Goal: Task Accomplishment & Management: Manage account settings

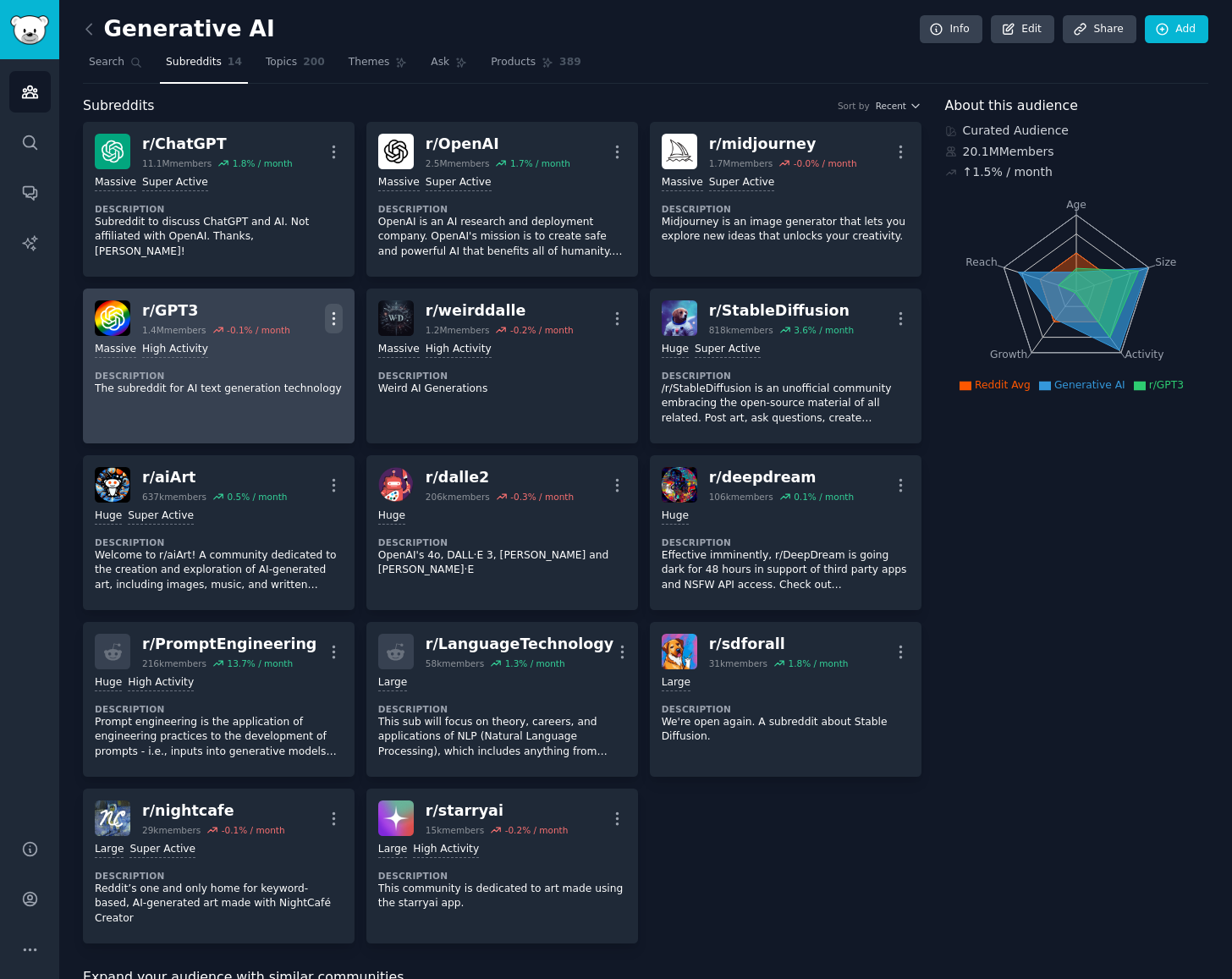
click at [337, 312] on icon "button" at bounding box center [334, 318] width 18 height 18
click at [253, 385] on p "Delete" at bounding box center [267, 384] width 39 height 18
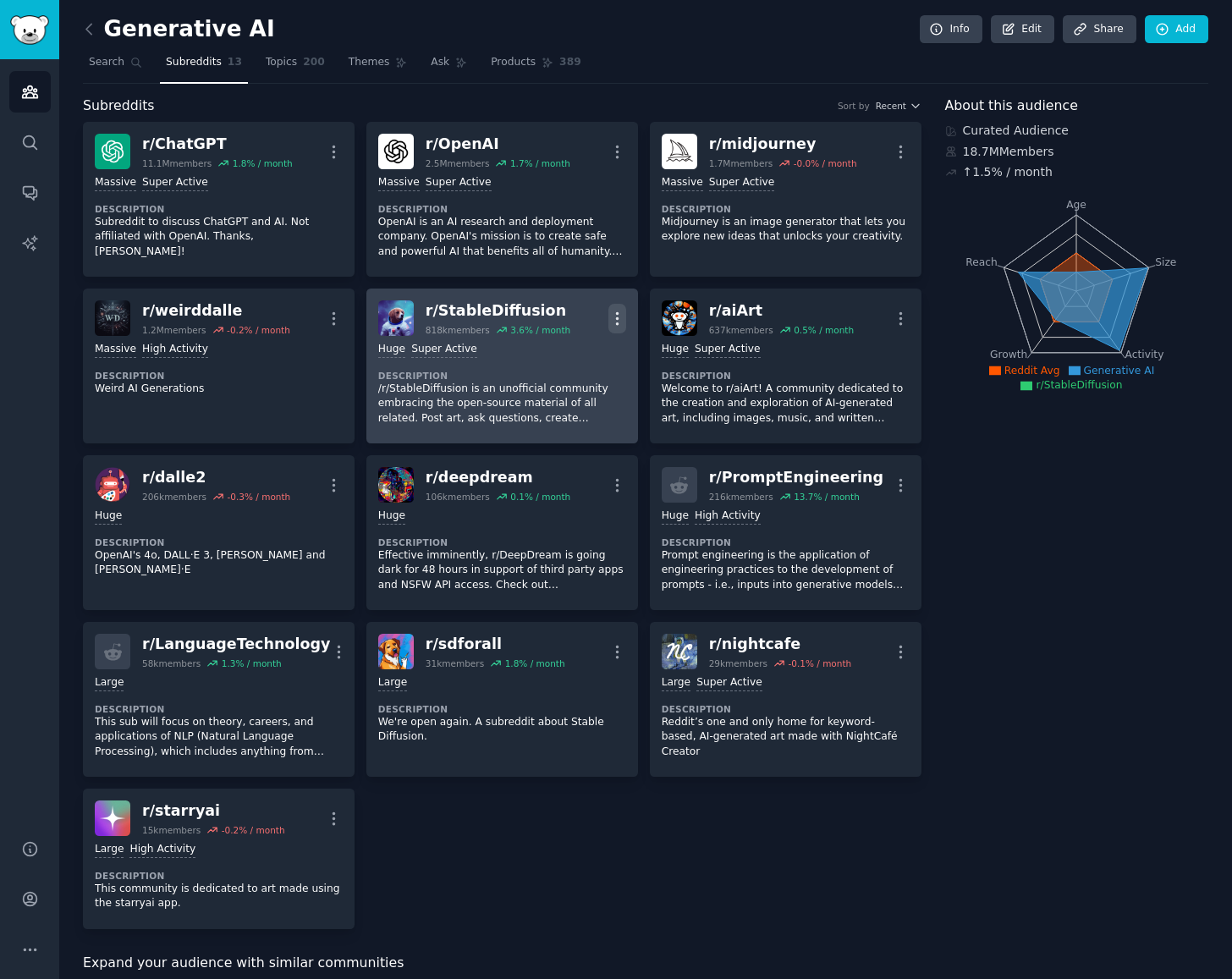
click at [620, 315] on icon "button" at bounding box center [617, 318] width 18 height 18
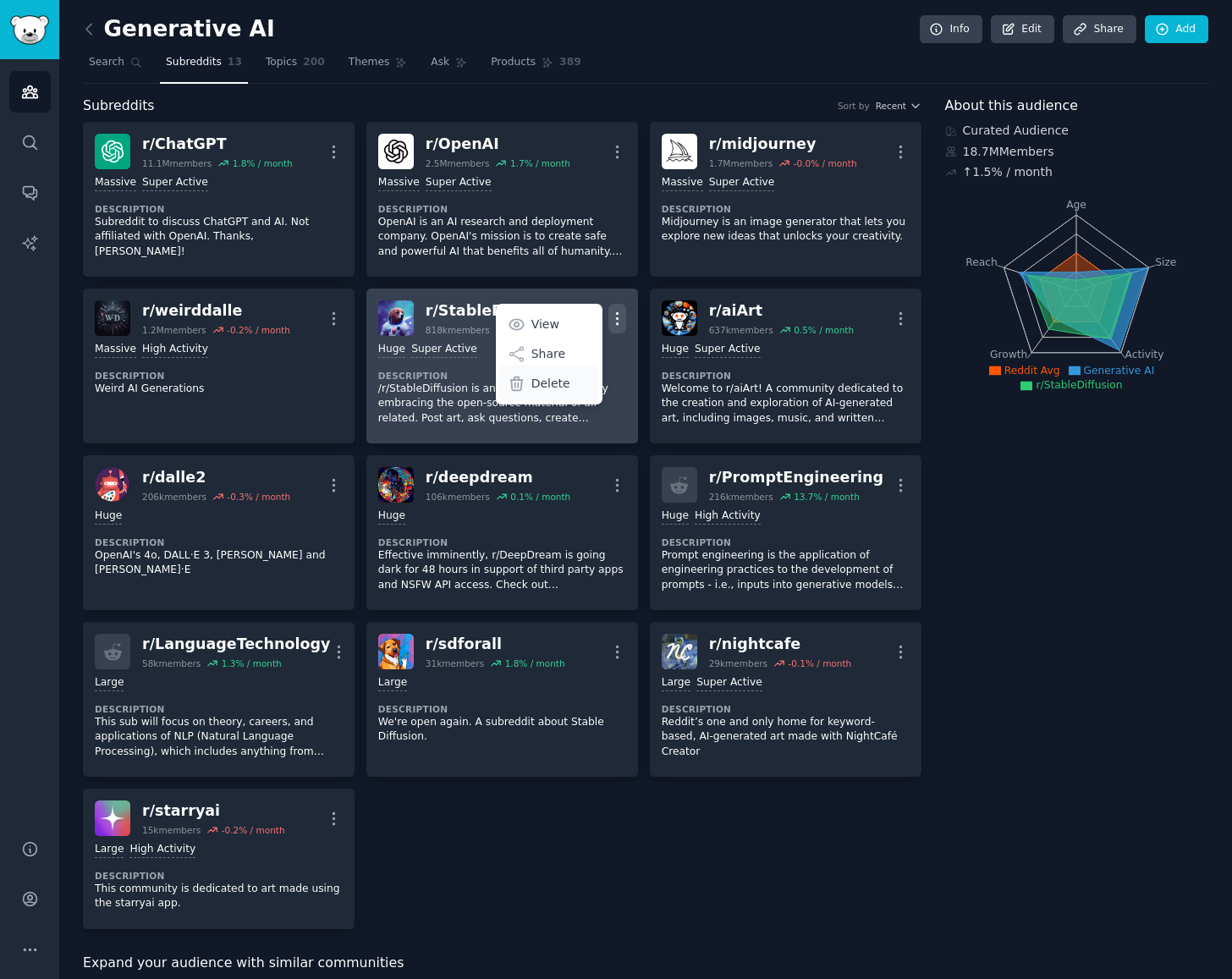
click at [566, 378] on div "Delete" at bounding box center [549, 383] width 101 height 36
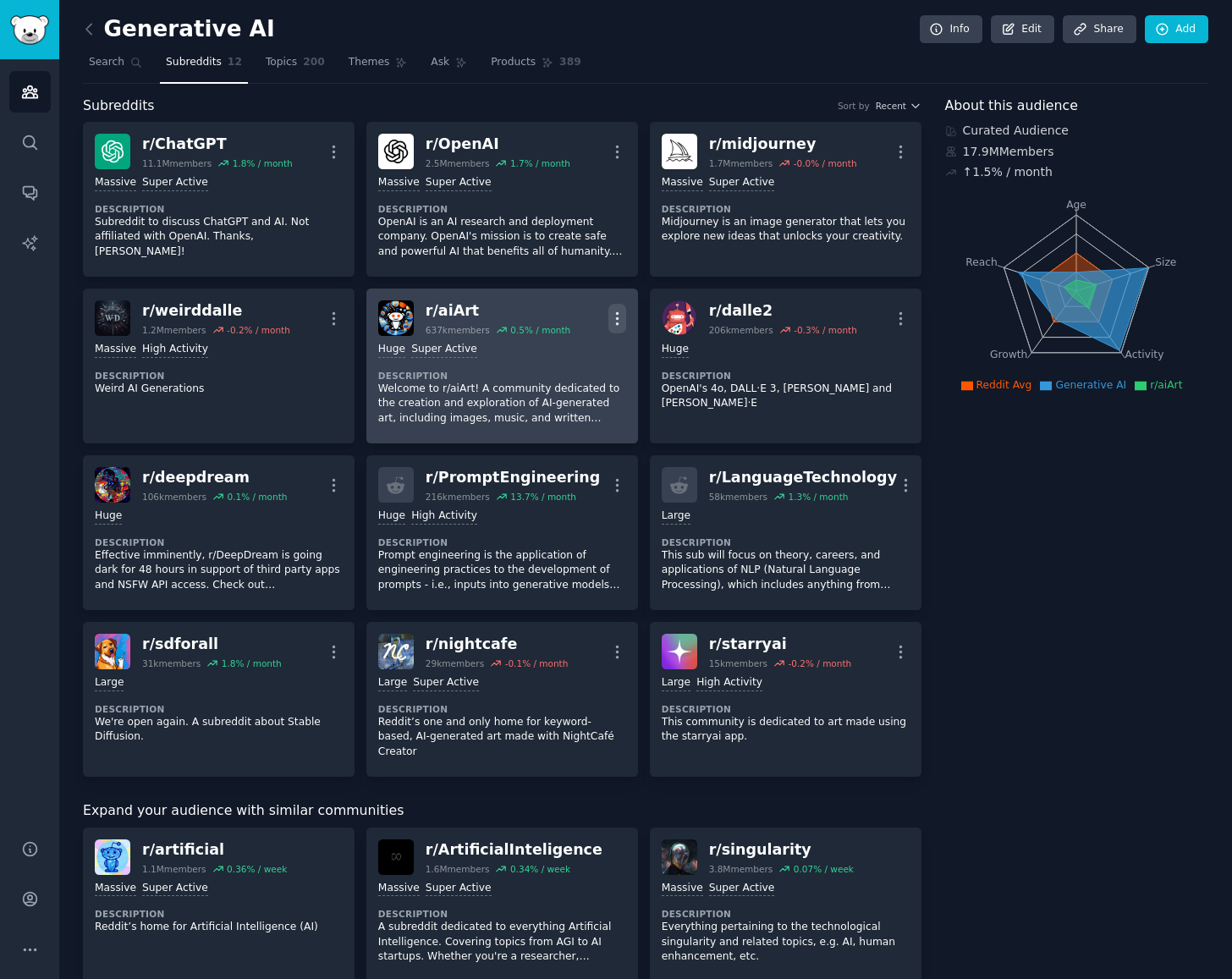
click at [619, 315] on icon "button" at bounding box center [617, 318] width 18 height 18
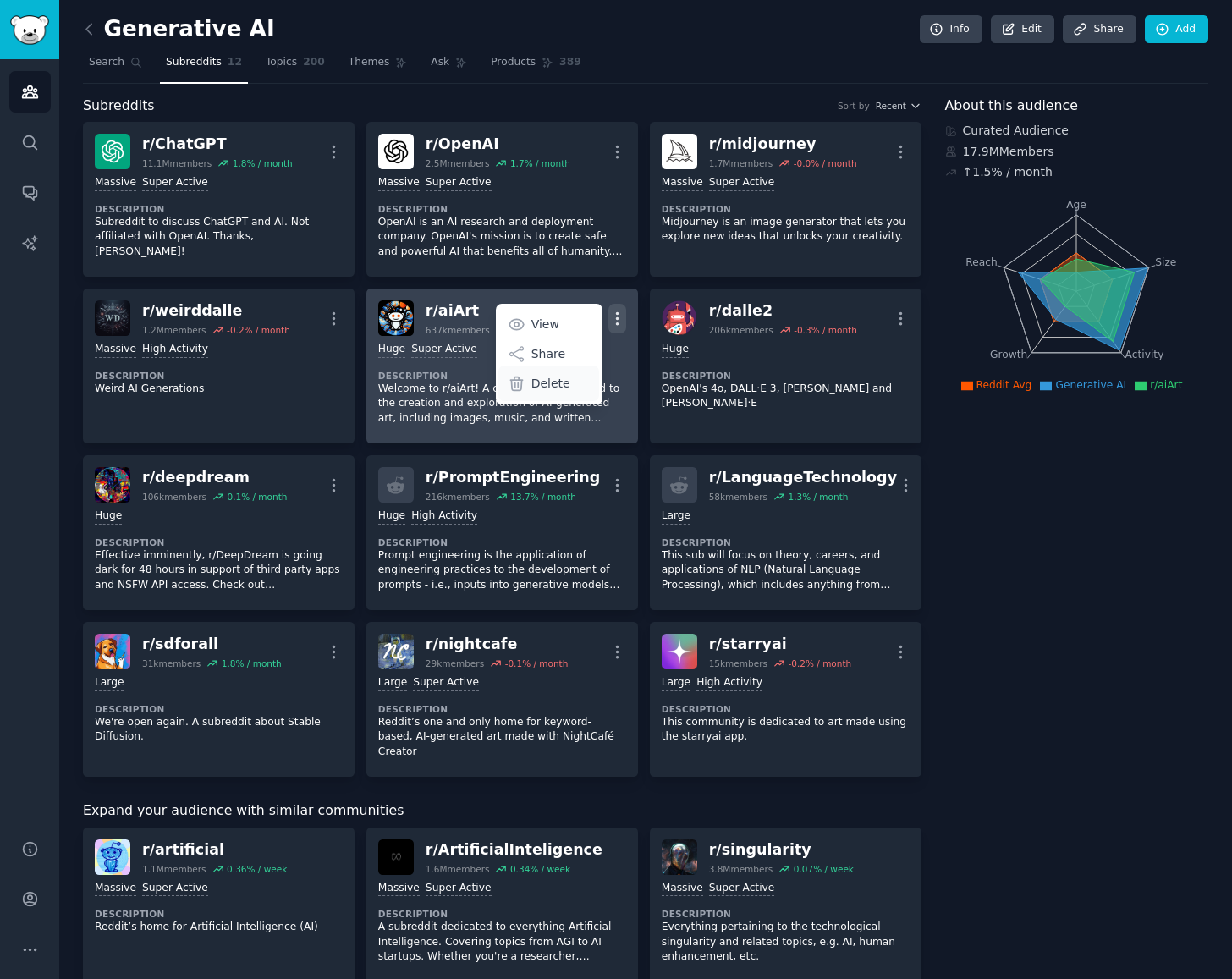
click at [538, 376] on p "Delete" at bounding box center [551, 384] width 39 height 18
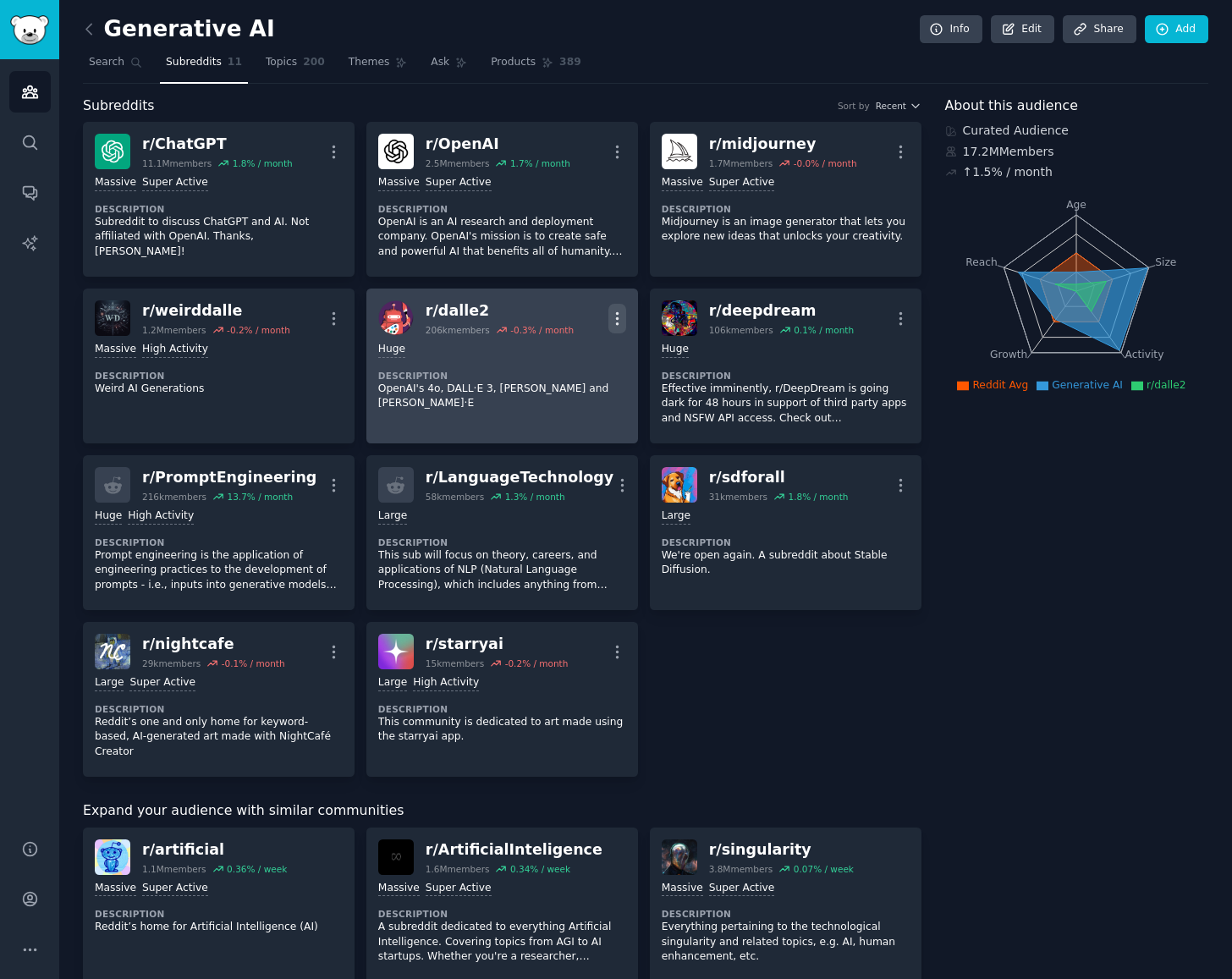
click at [619, 318] on icon "button" at bounding box center [617, 318] width 18 height 18
click at [553, 385] on p "Delete" at bounding box center [551, 384] width 39 height 18
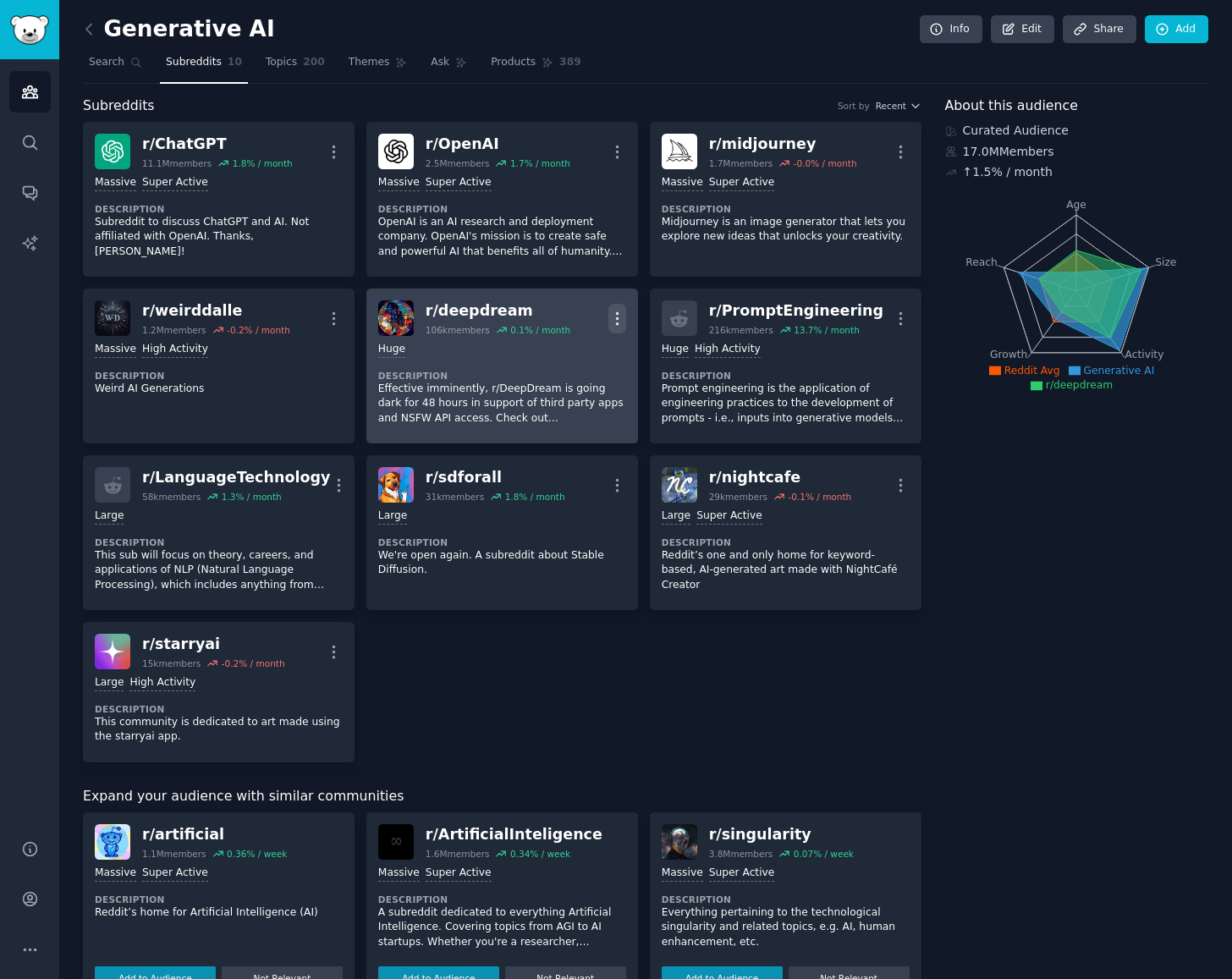
click at [616, 315] on icon "button" at bounding box center [617, 318] width 18 height 18
click at [555, 380] on p "Delete" at bounding box center [551, 384] width 39 height 18
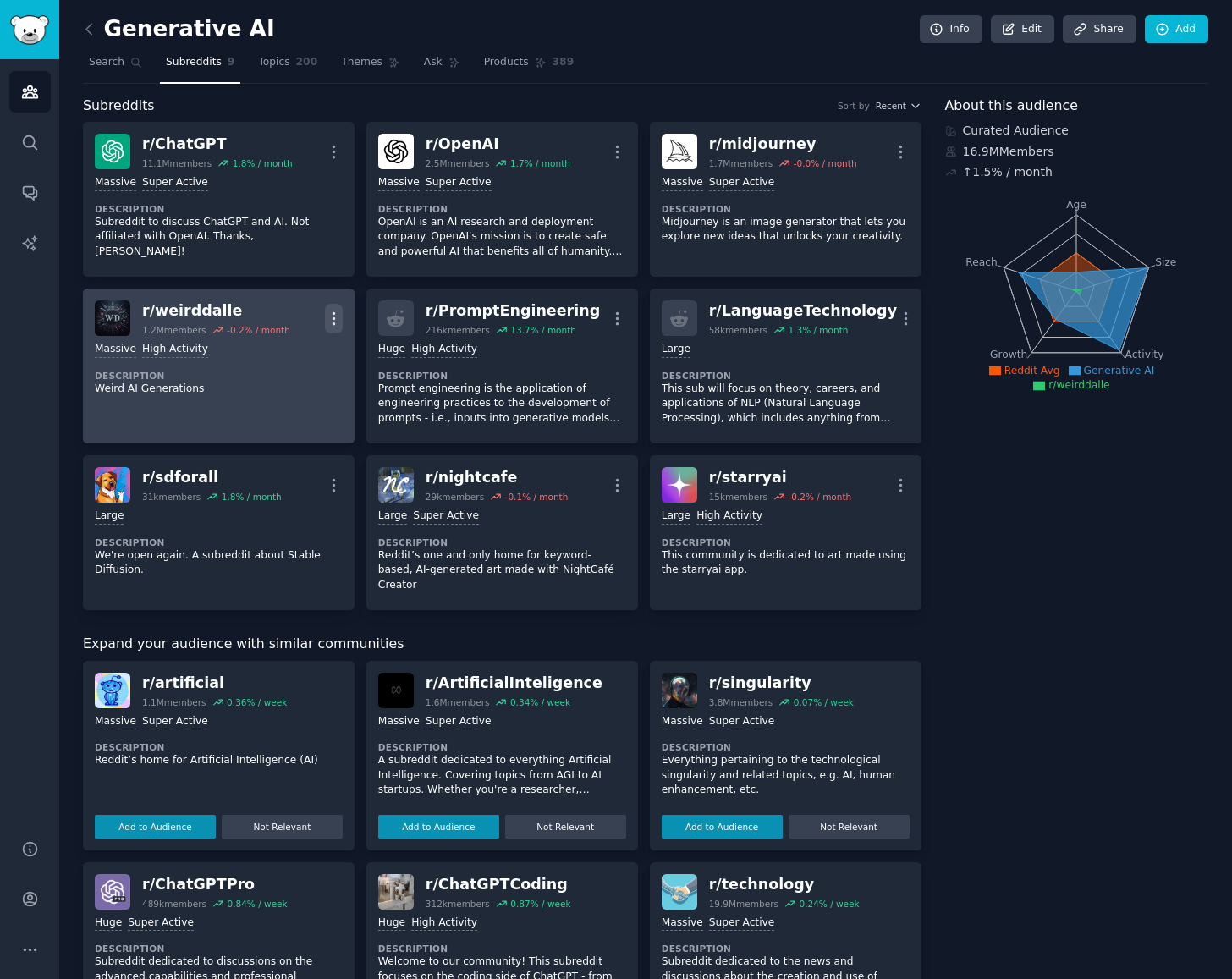
click at [335, 317] on icon "button" at bounding box center [334, 318] width 18 height 18
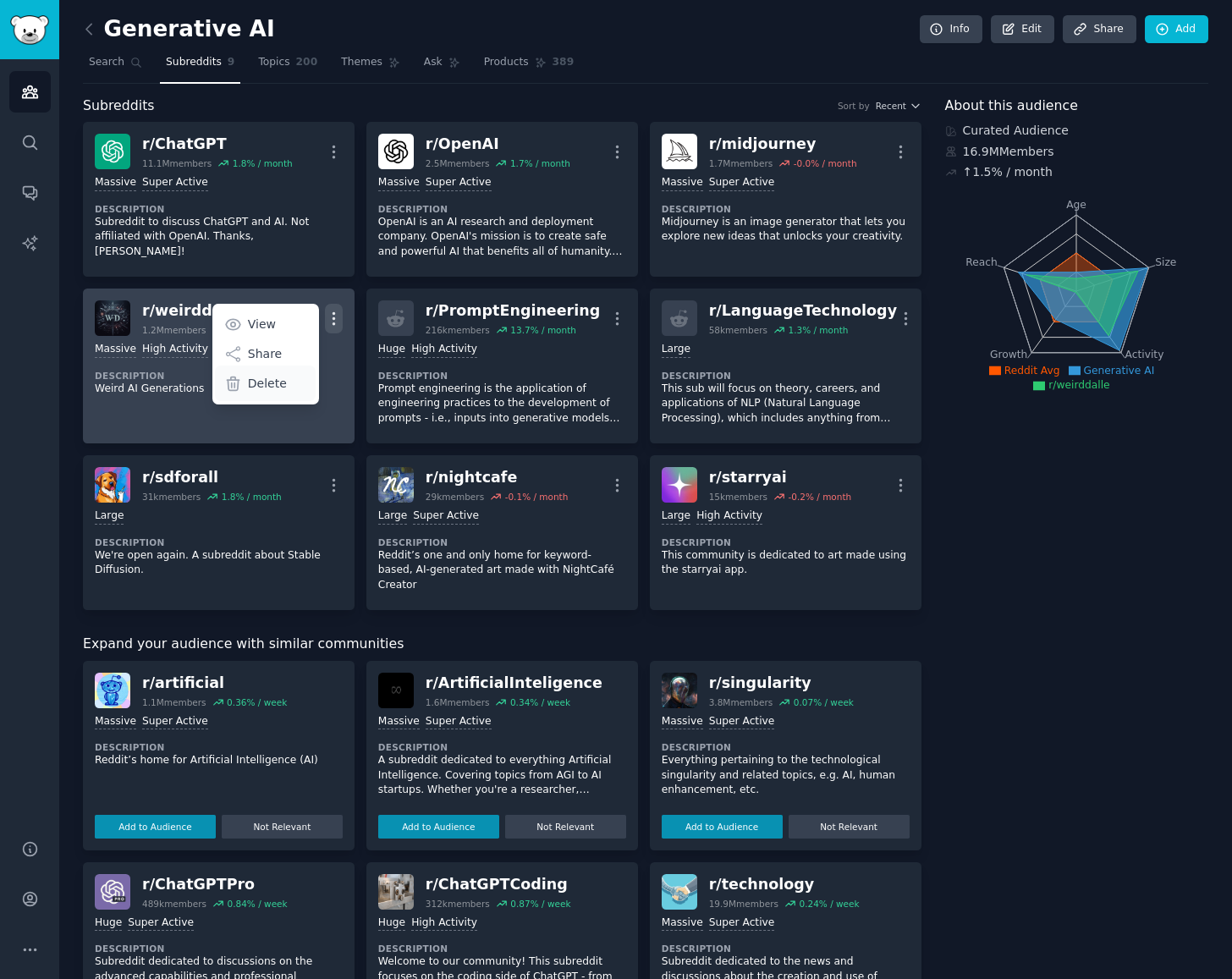
click at [234, 382] on icon at bounding box center [233, 384] width 18 height 18
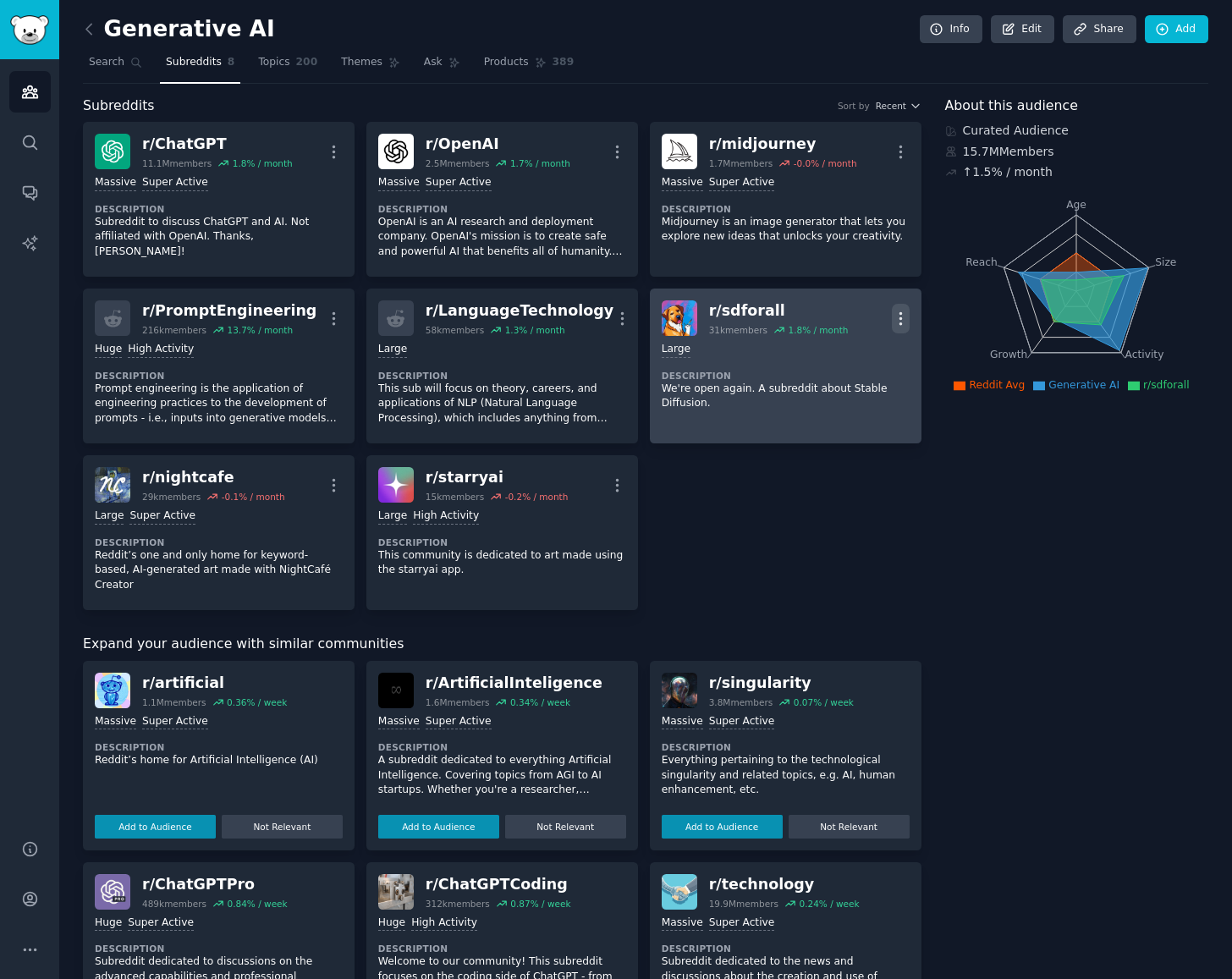
click at [895, 315] on icon "button" at bounding box center [901, 318] width 18 height 18
click at [835, 385] on p "Delete" at bounding box center [834, 384] width 39 height 18
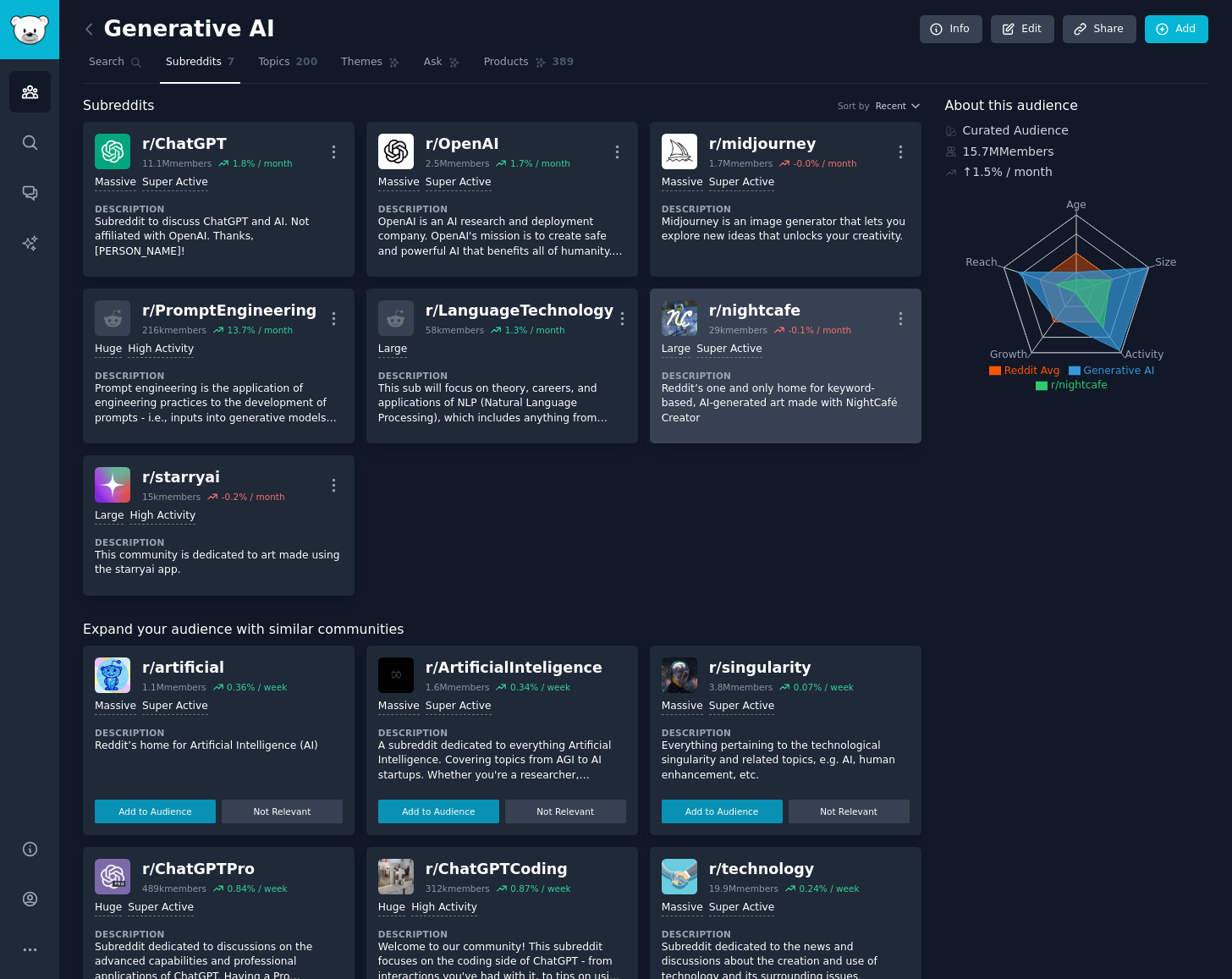
click at [906, 322] on link "r/ nightcafe 29k members -0.1 % / month More Large Super Active Description Red…" at bounding box center [785, 365] width 271 height 155
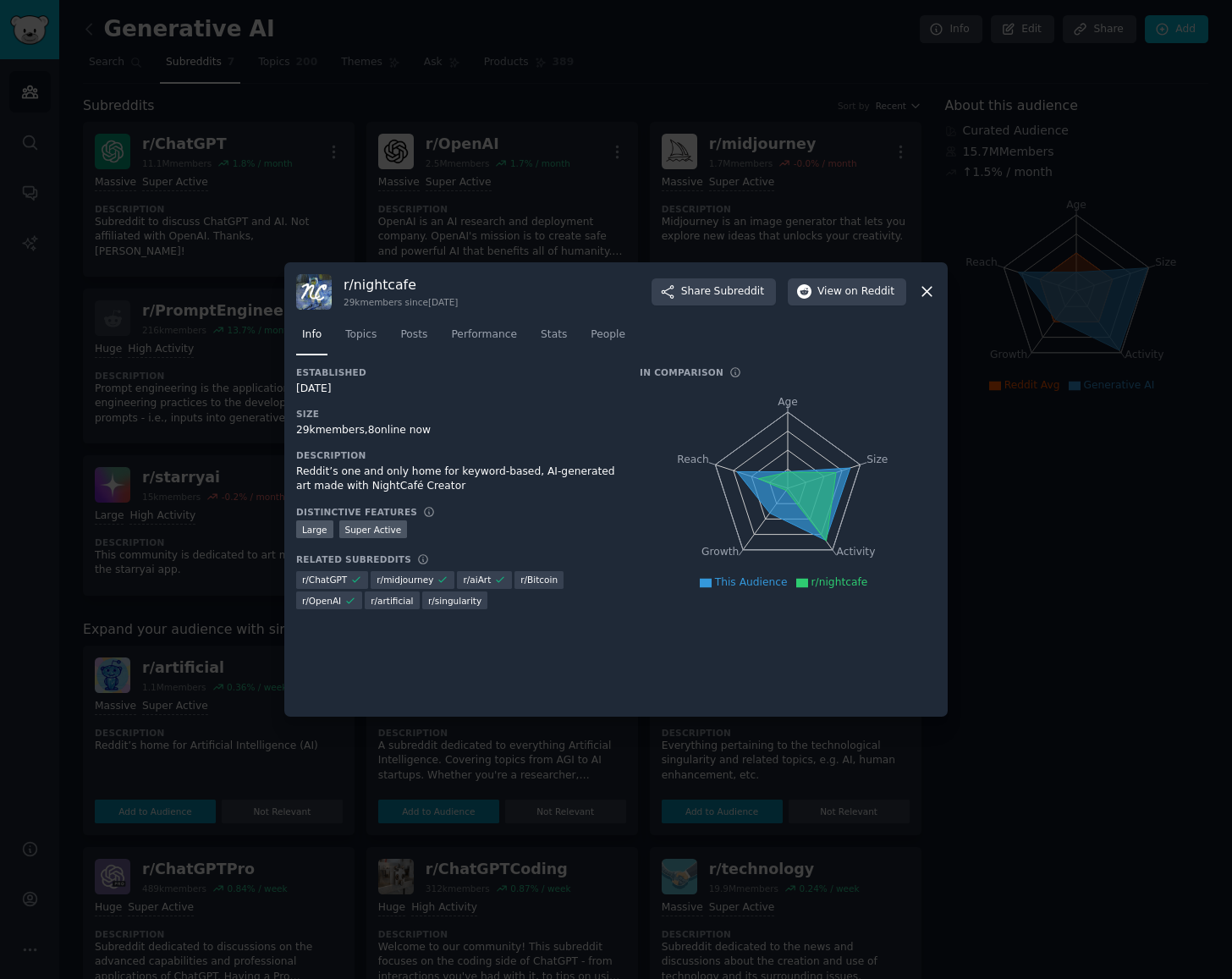
click at [934, 283] on icon at bounding box center [927, 291] width 18 height 18
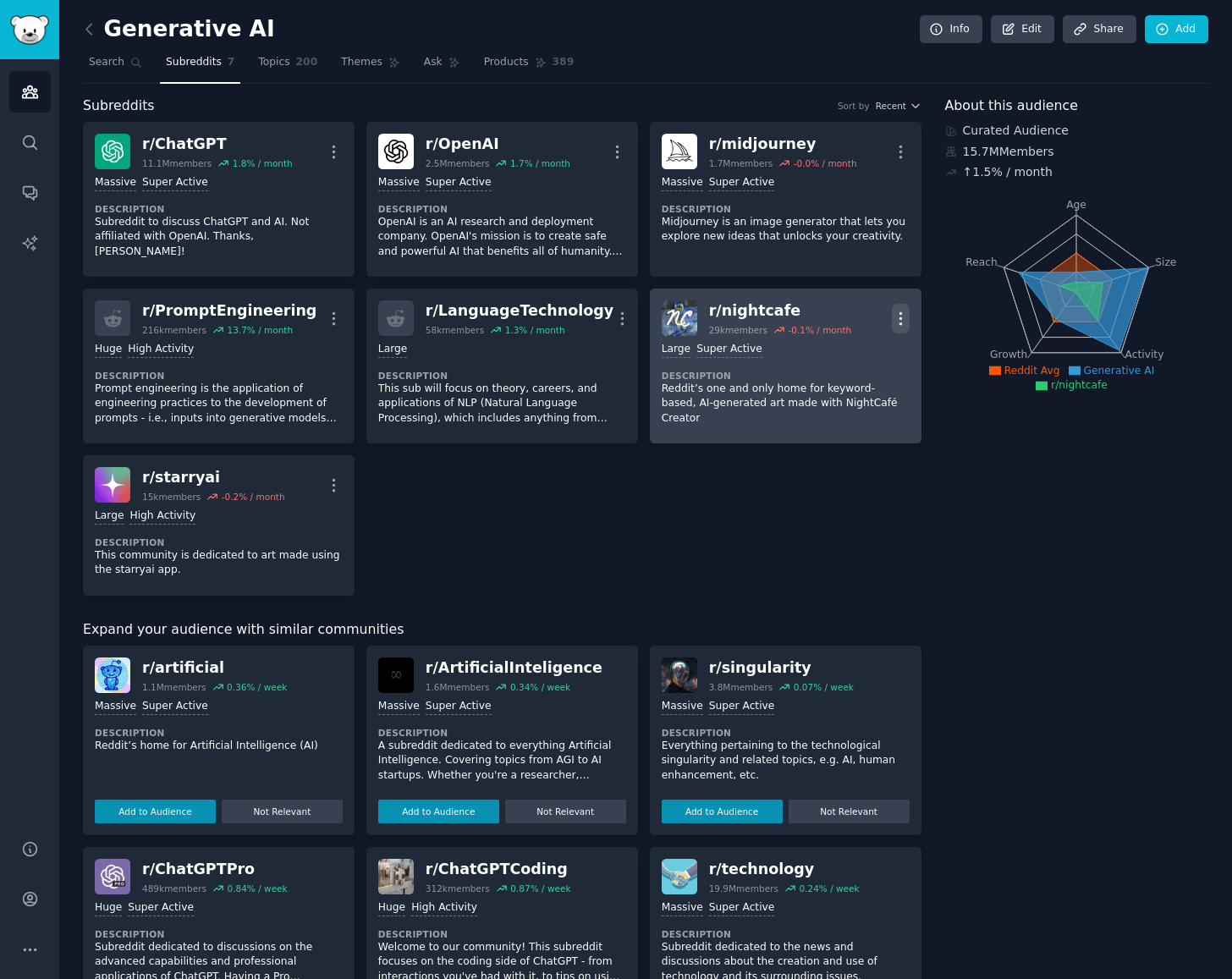
click at [900, 314] on icon "button" at bounding box center [901, 318] width 18 height 18
click at [830, 375] on p "Delete" at bounding box center [834, 384] width 39 height 18
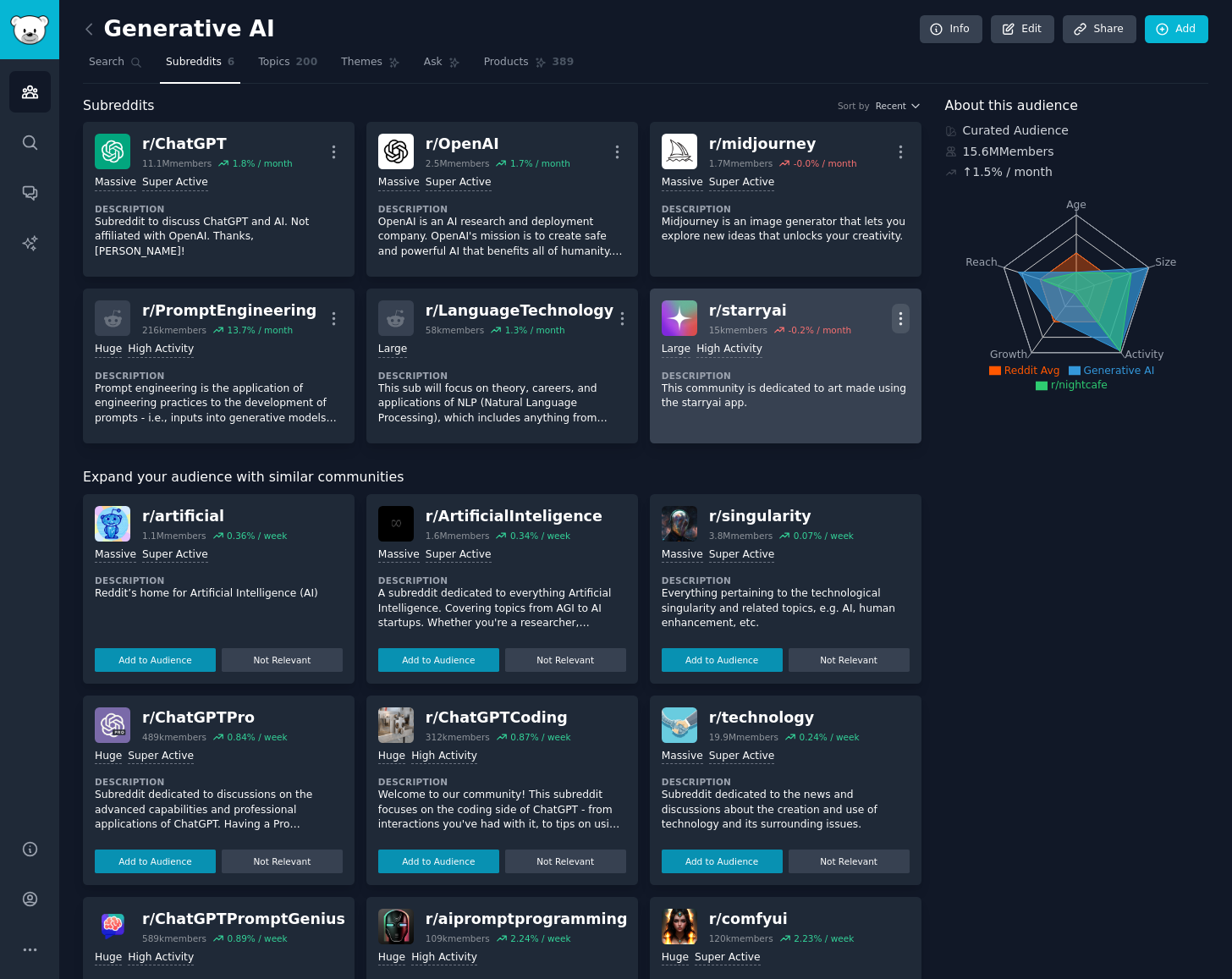
click at [903, 322] on icon "button" at bounding box center [901, 318] width 18 height 18
click at [836, 381] on p "Delete" at bounding box center [834, 384] width 39 height 18
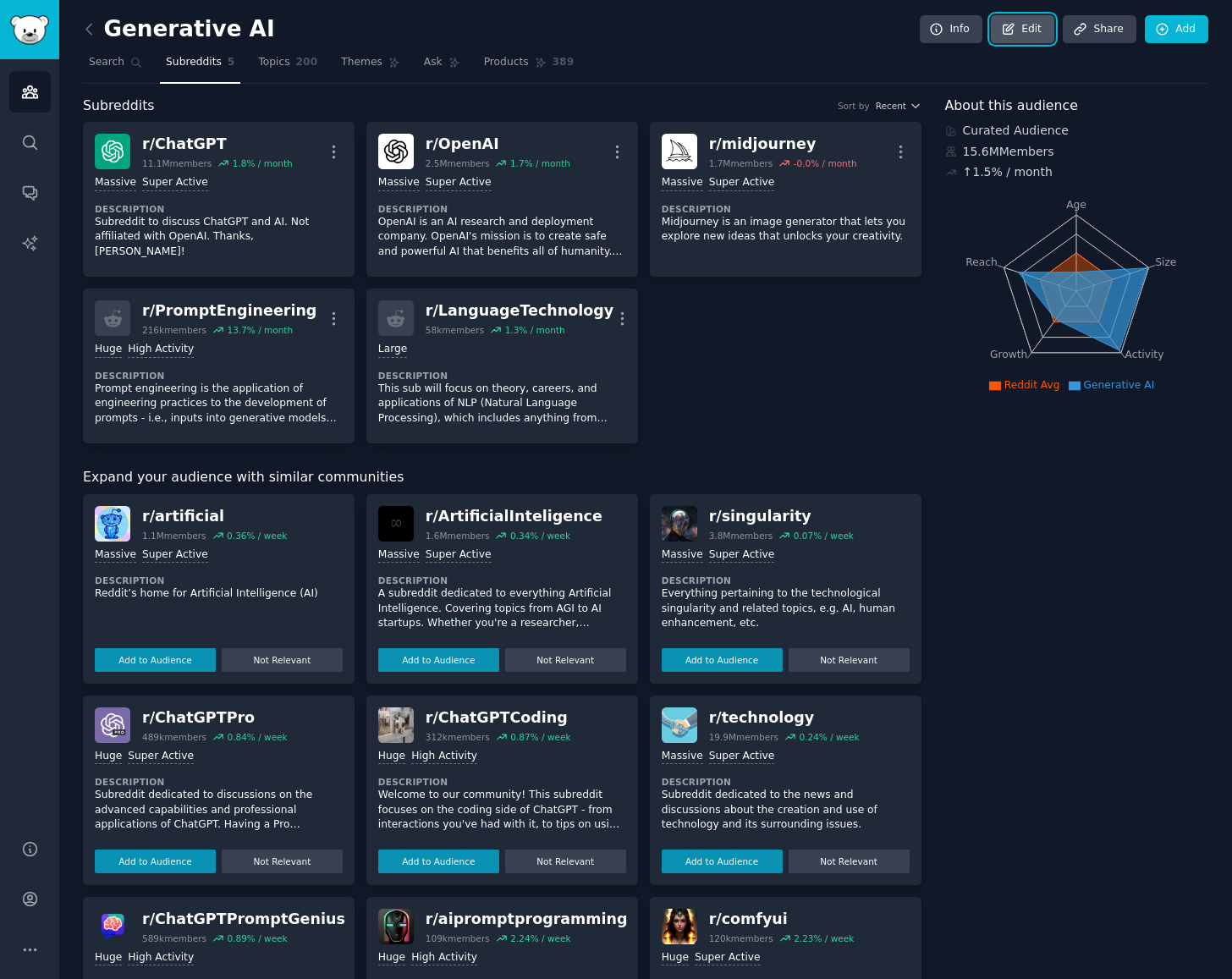
click at [1022, 30] on link "Edit" at bounding box center [1023, 29] width 64 height 29
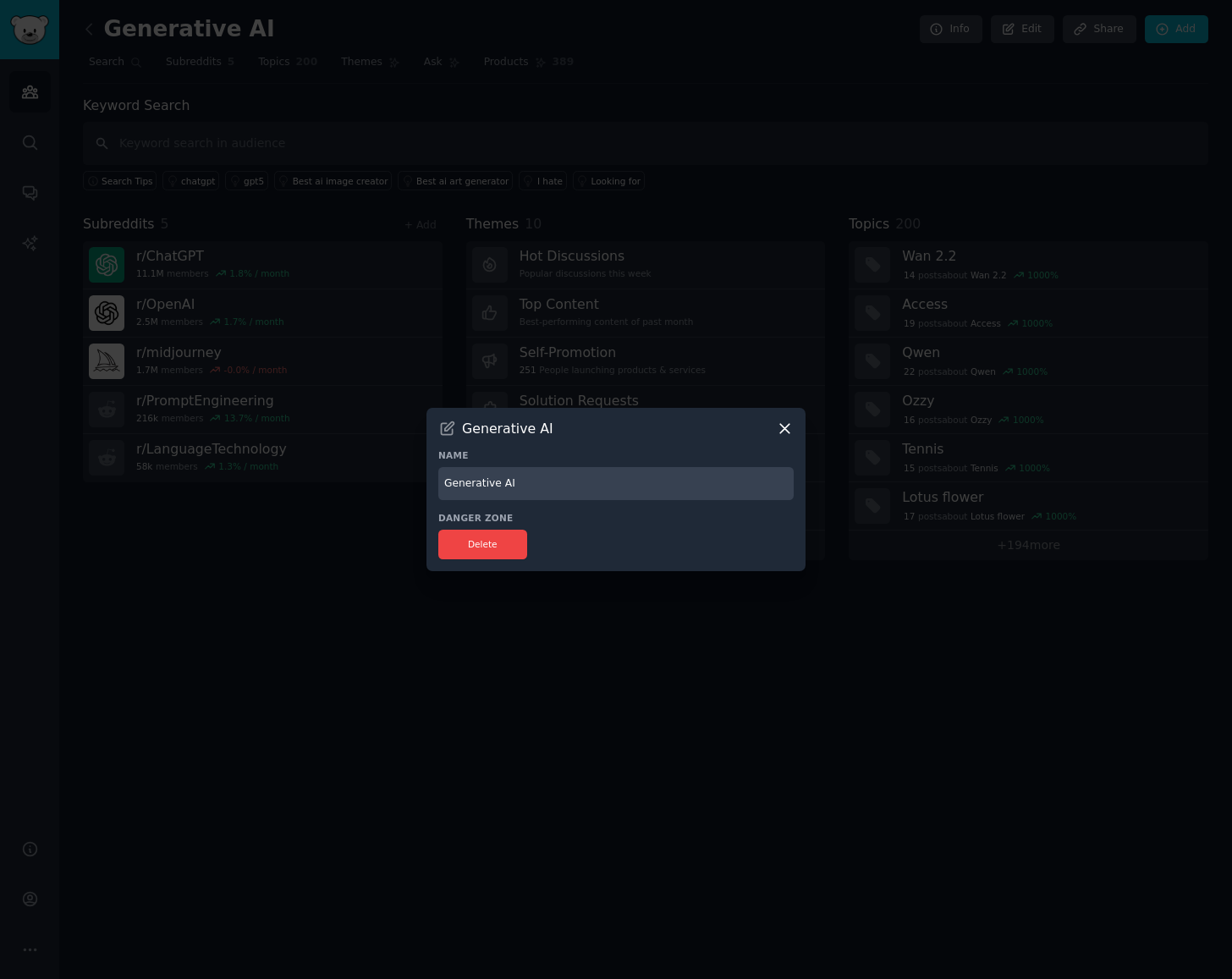
click at [798, 421] on div "Generative AI Name Generative AI Danger Zone Delete" at bounding box center [616, 490] width 379 height 164
click at [789, 424] on icon at bounding box center [785, 429] width 18 height 18
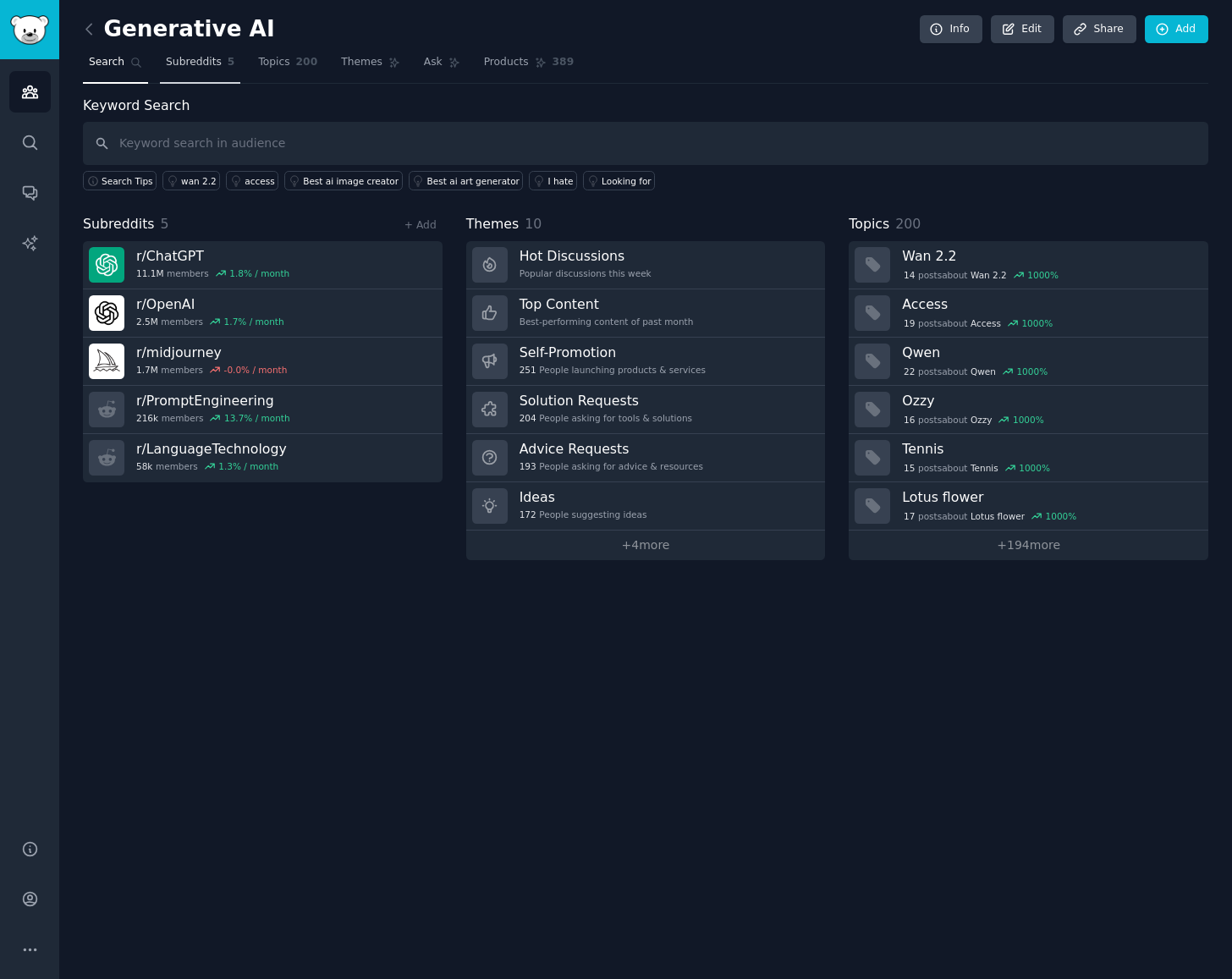
click at [197, 66] on span "Subreddits" at bounding box center [194, 62] width 56 height 15
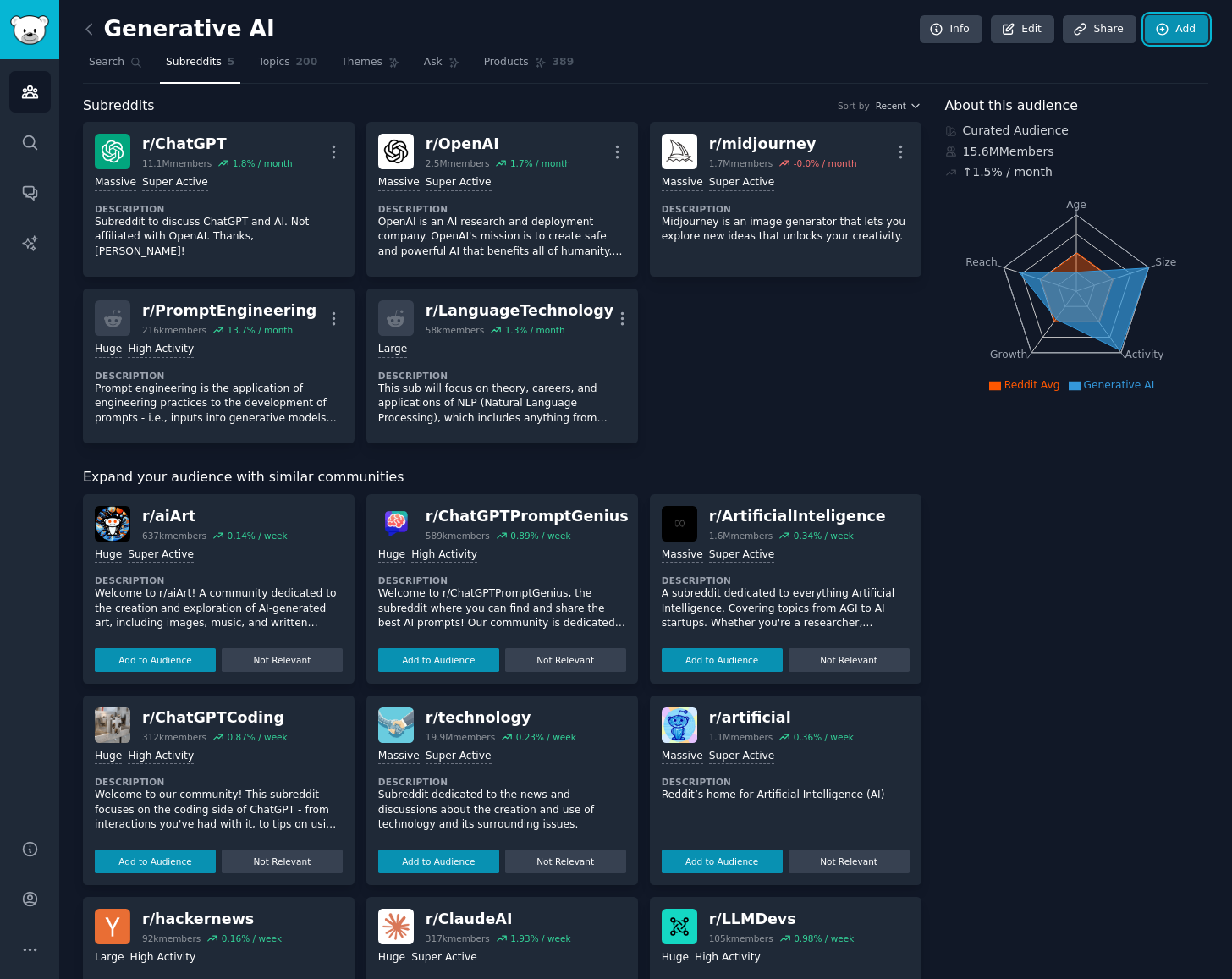
click at [1159, 20] on link "Add" at bounding box center [1177, 29] width 64 height 29
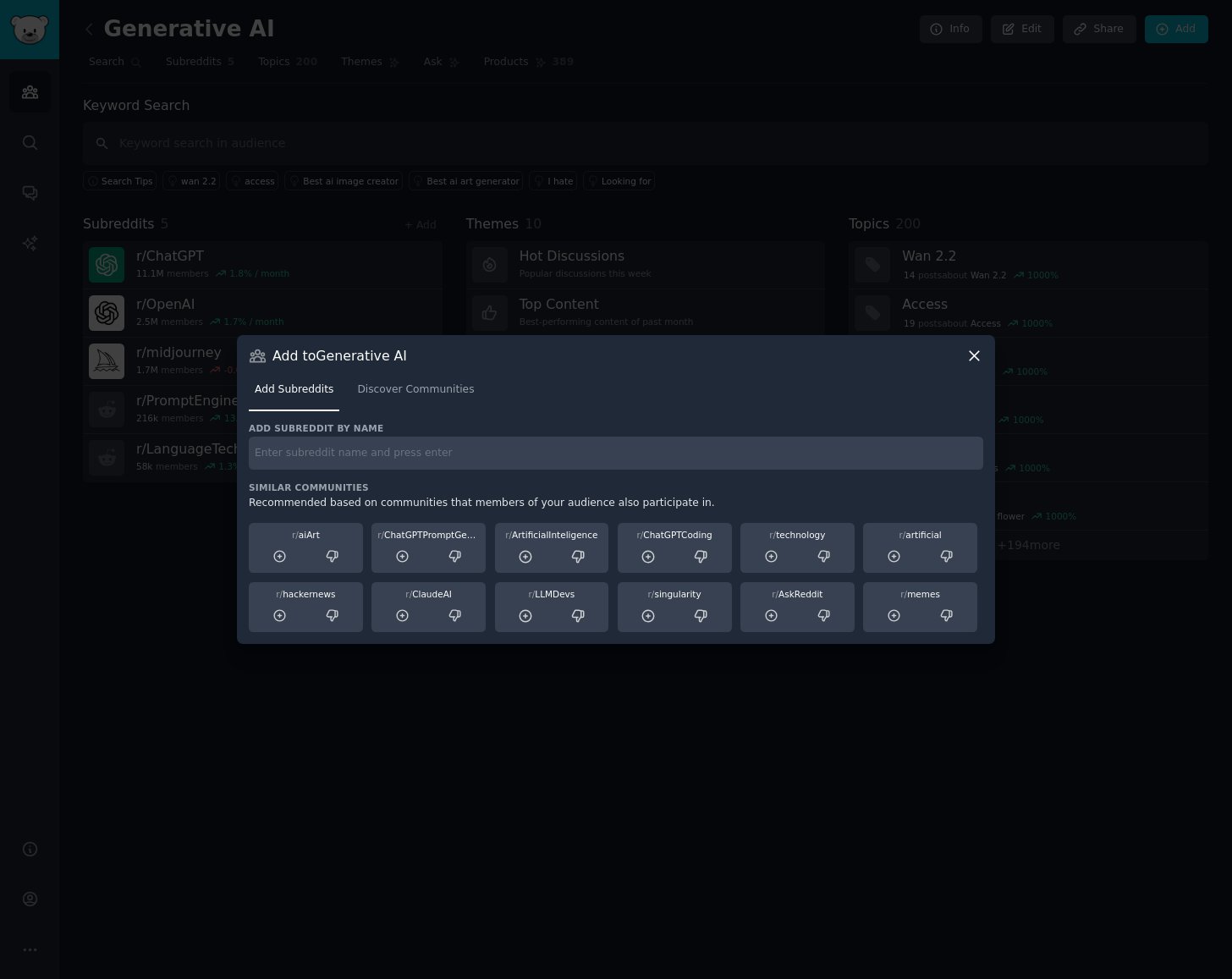
click at [354, 457] on input "text" at bounding box center [616, 453] width 734 height 33
type input "c"
type input "g"
click at [629, 452] on input "text" at bounding box center [616, 453] width 734 height 33
paste input "GithubCopilot"
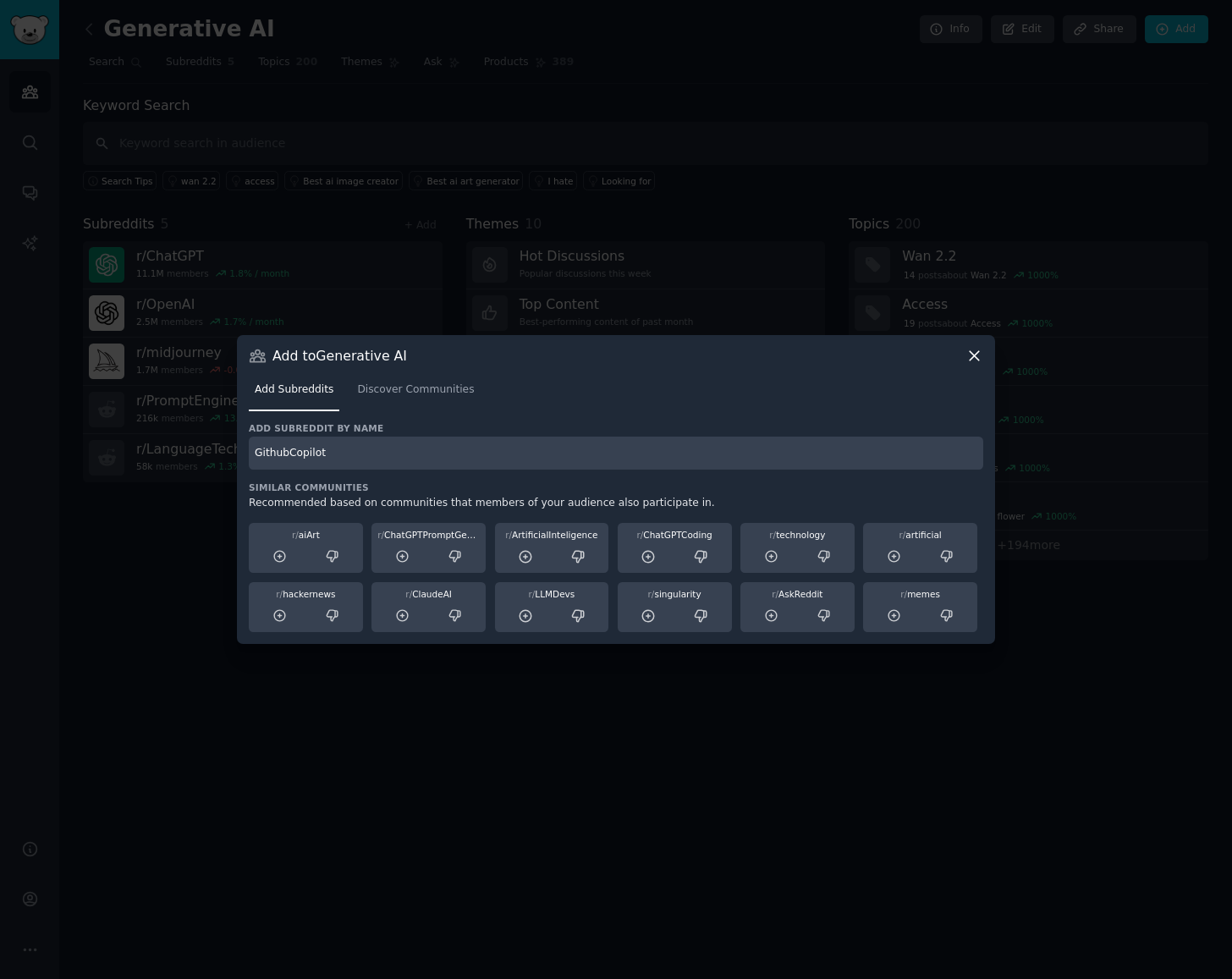
type input "GithubCopilot"
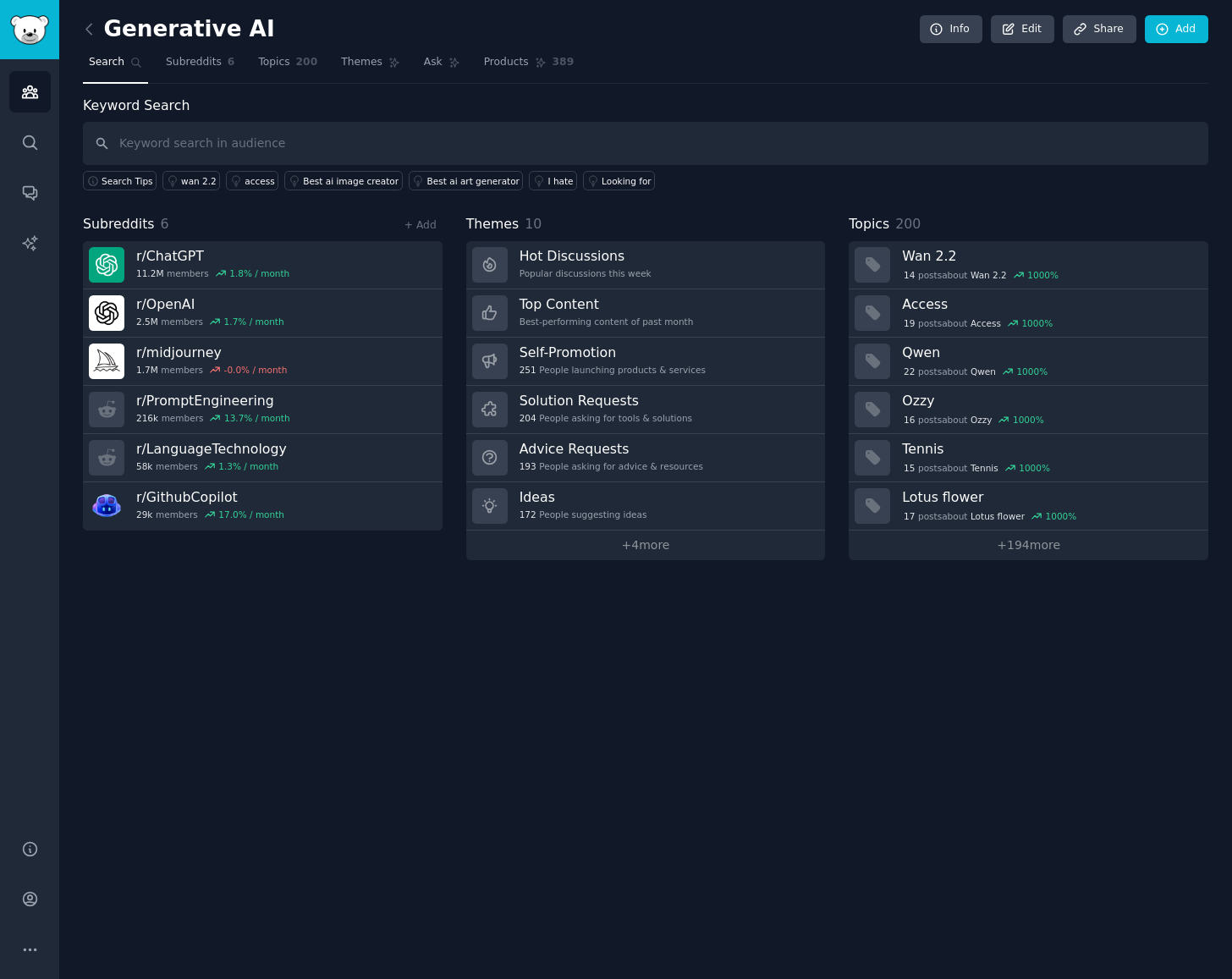
drag, startPoint x: 329, startPoint y: 579, endPoint x: 393, endPoint y: 493, distance: 107.2
click at [330, 577] on div "Generative AI Info Edit Share Add Search Subreddits 6 Topics 200 Themes Ask Pro…" at bounding box center [645, 489] width 1173 height 979
drag, startPoint x: 191, startPoint y: 66, endPoint x: 275, endPoint y: 93, distance: 88.2
click at [193, 66] on span "Subreddits" at bounding box center [194, 62] width 56 height 15
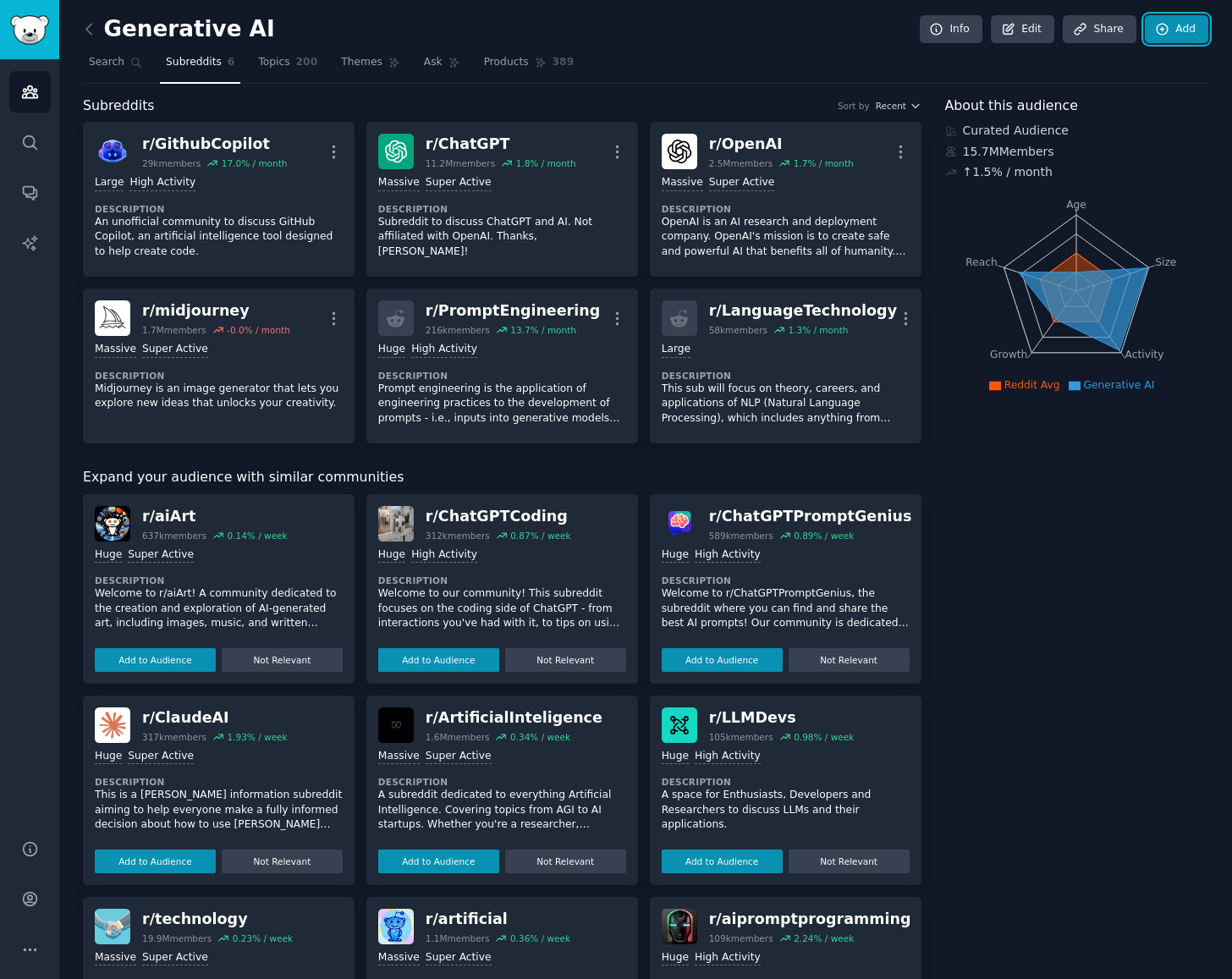
click at [1174, 30] on link "Add" at bounding box center [1177, 29] width 64 height 29
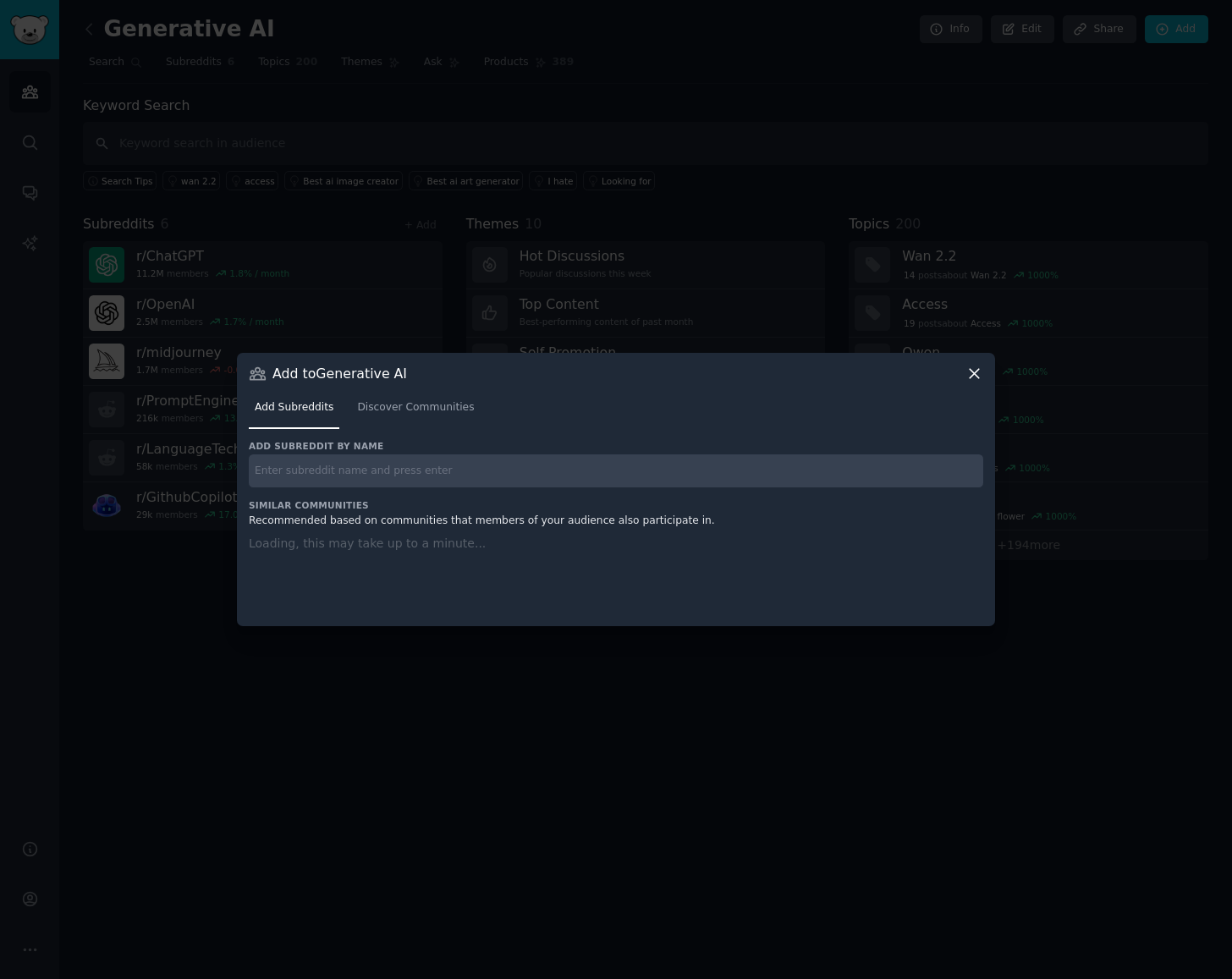
click at [527, 465] on input "text" at bounding box center [616, 470] width 734 height 33
paste input "ClaudeCode"
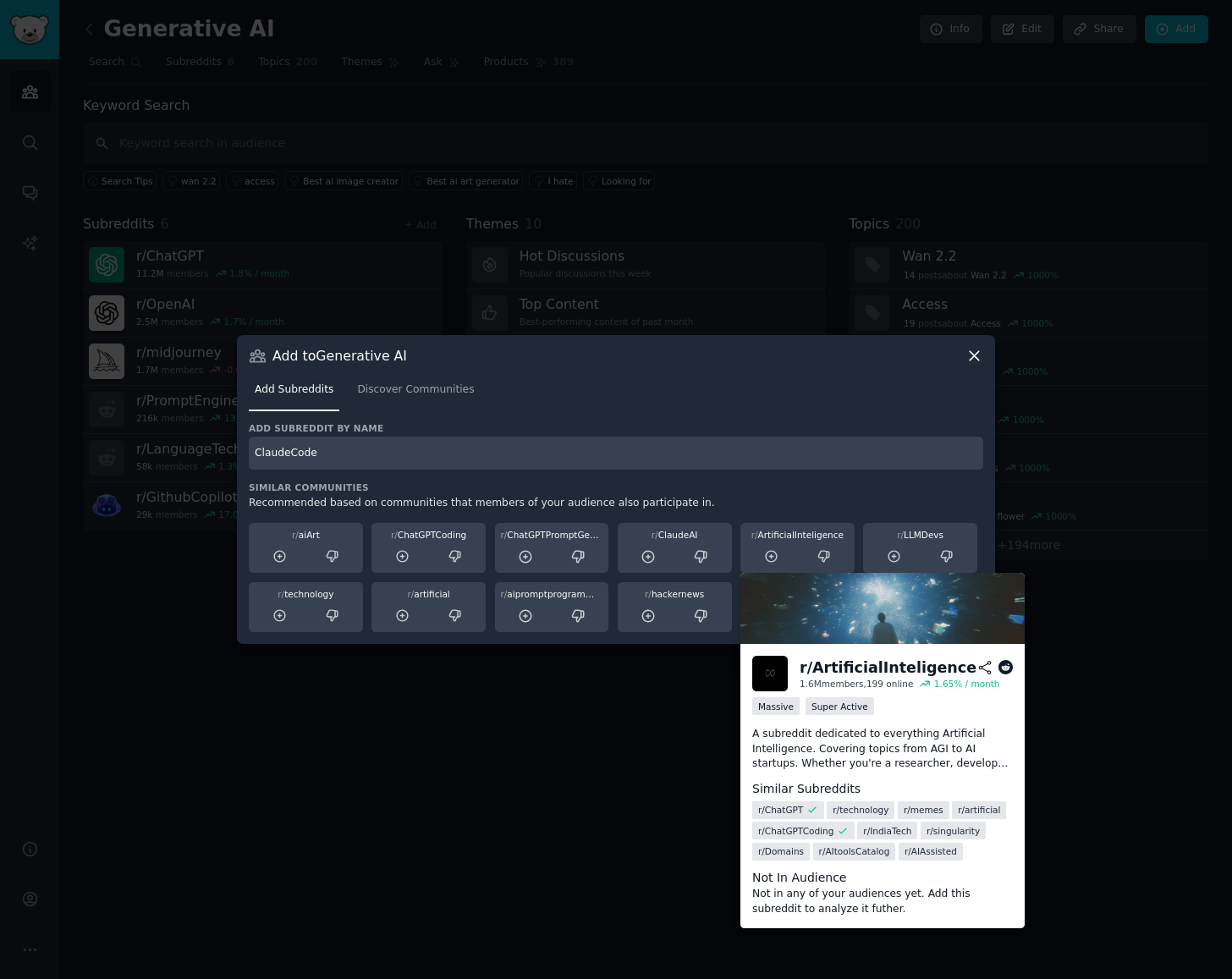
type input "ClaudeCode"
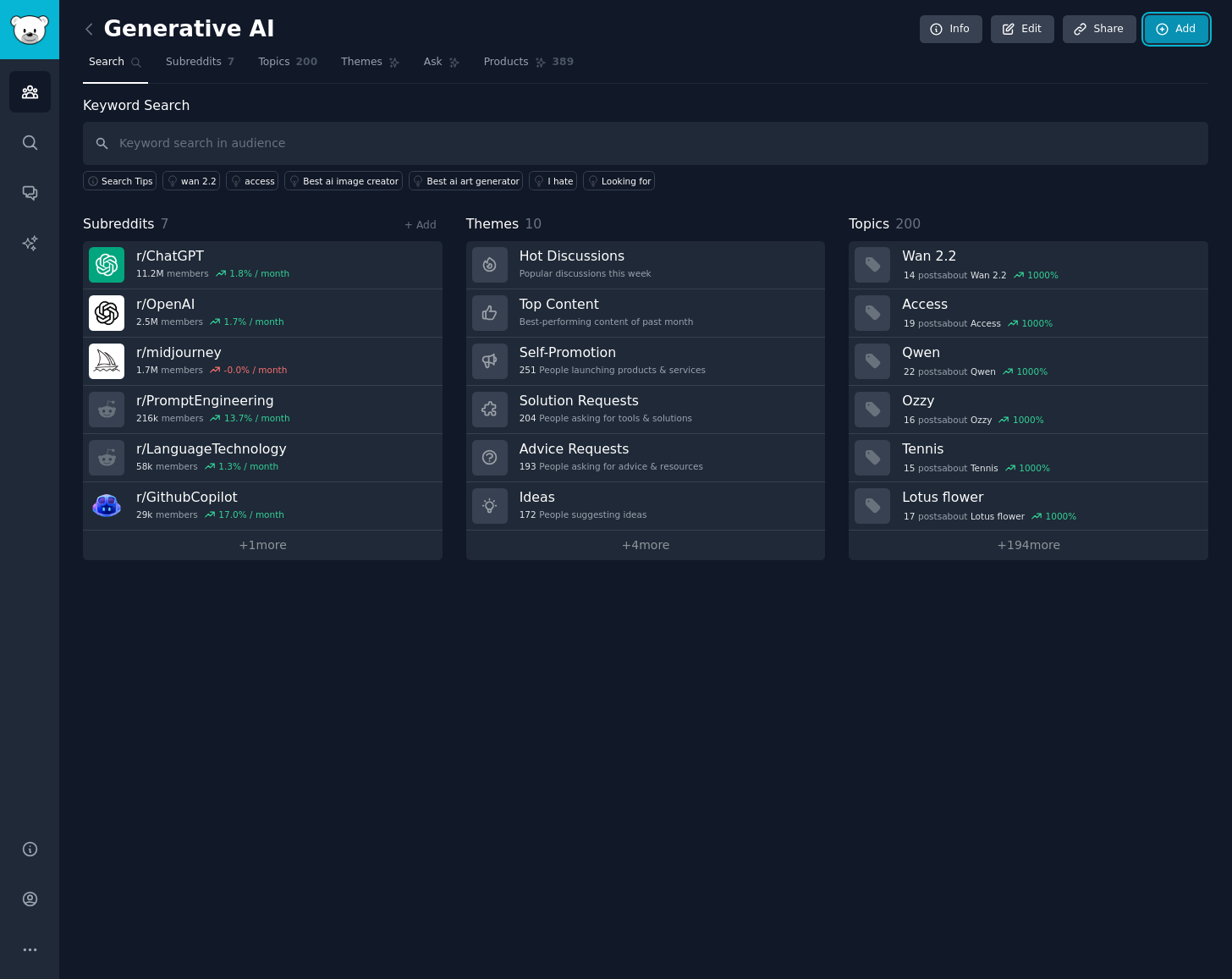
click at [1168, 23] on icon at bounding box center [1162, 29] width 15 height 15
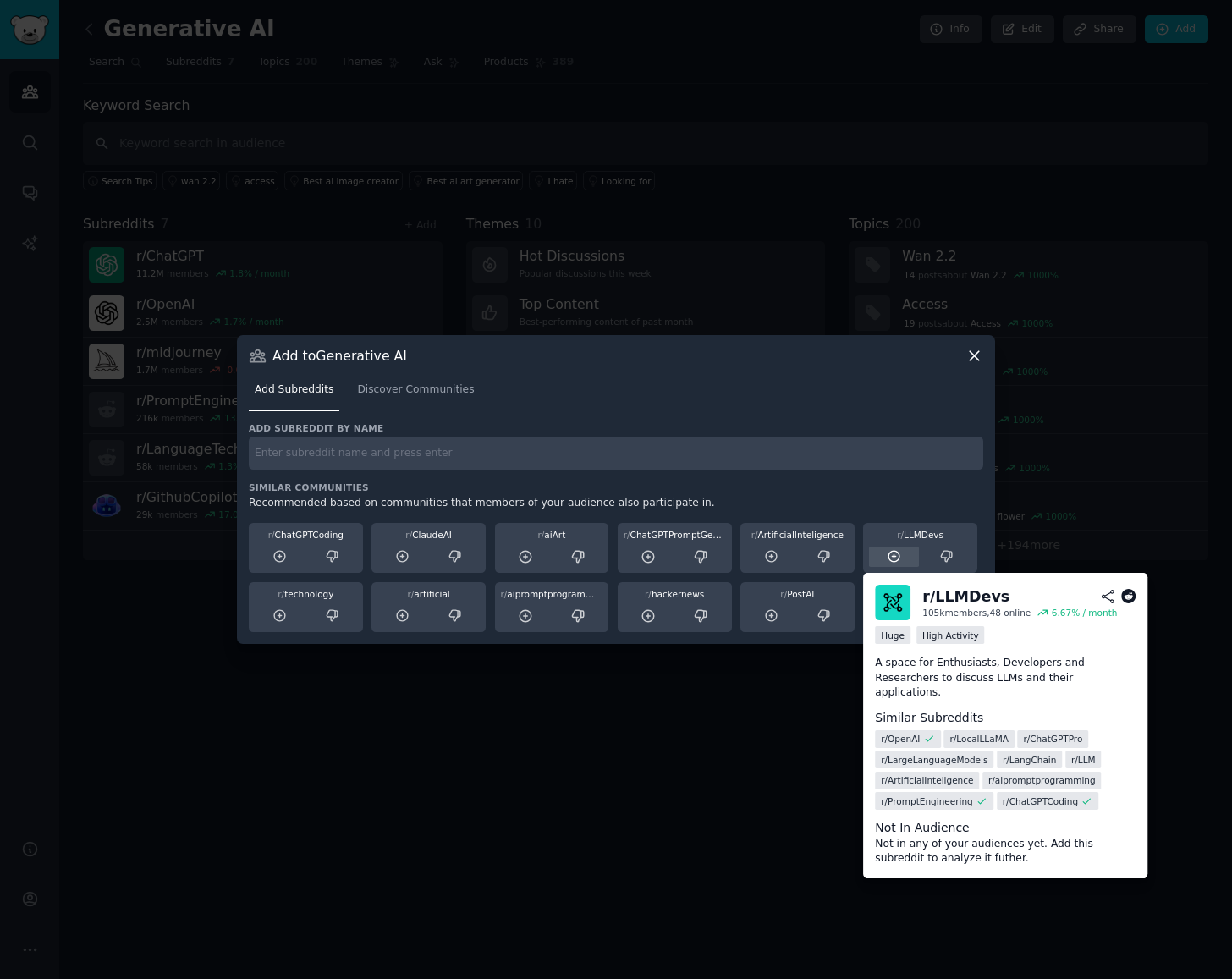
click at [889, 557] on icon at bounding box center [894, 556] width 11 height 11
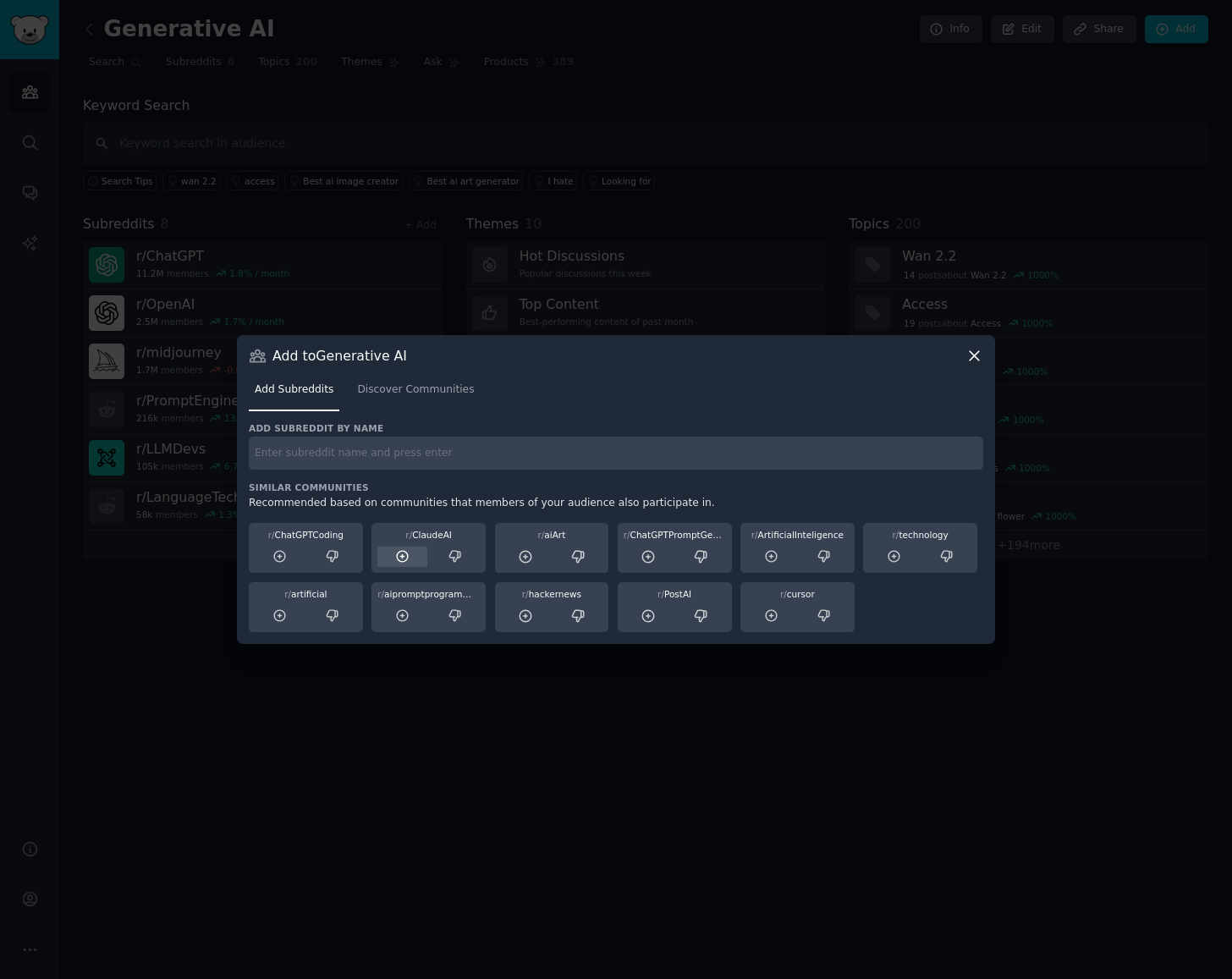
click at [401, 555] on icon at bounding box center [402, 556] width 15 height 15
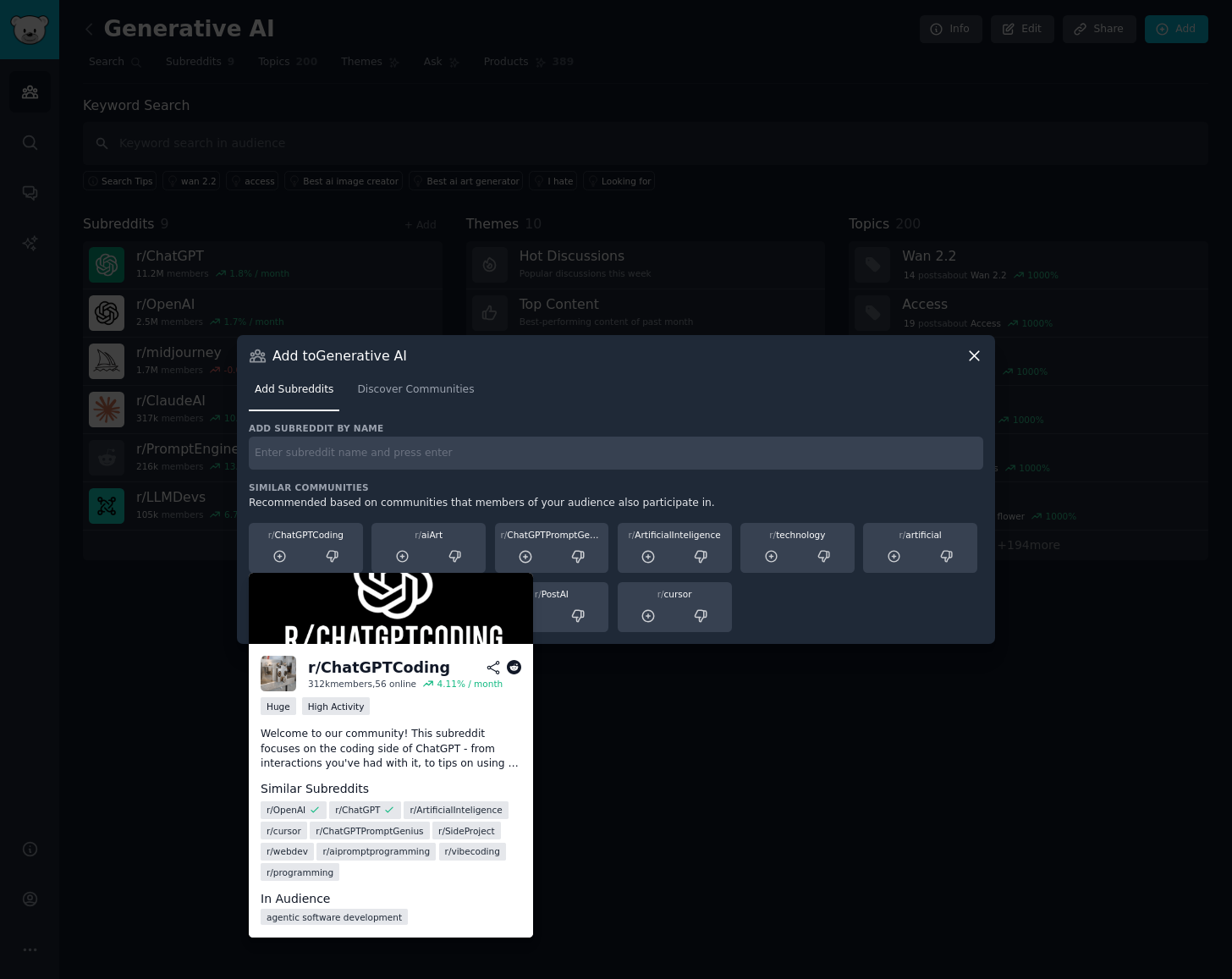
drag, startPoint x: 276, startPoint y: 551, endPoint x: 371, endPoint y: 588, distance: 102.0
click at [276, 551] on icon at bounding box center [279, 556] width 15 height 15
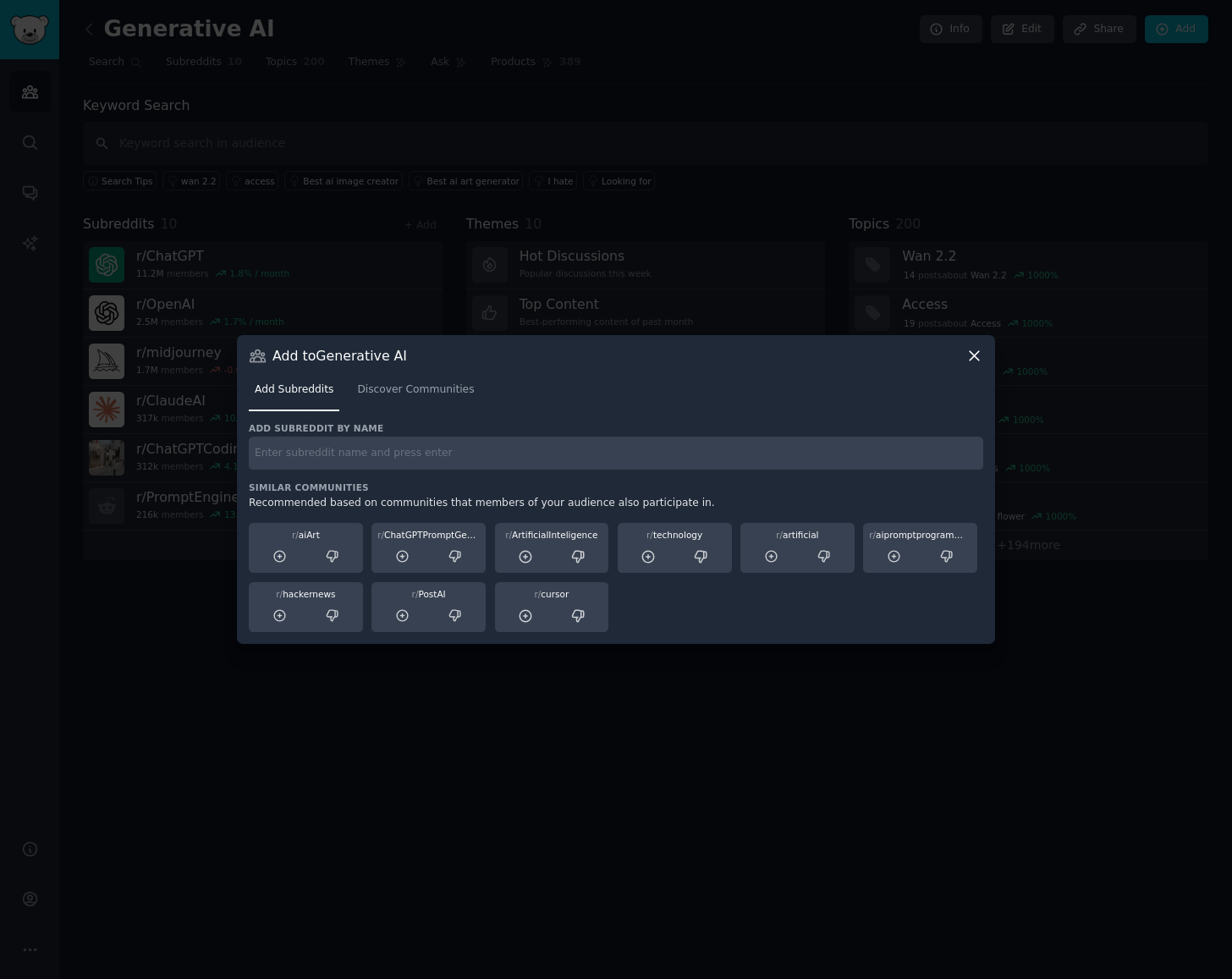
click at [458, 717] on div at bounding box center [616, 489] width 1232 height 979
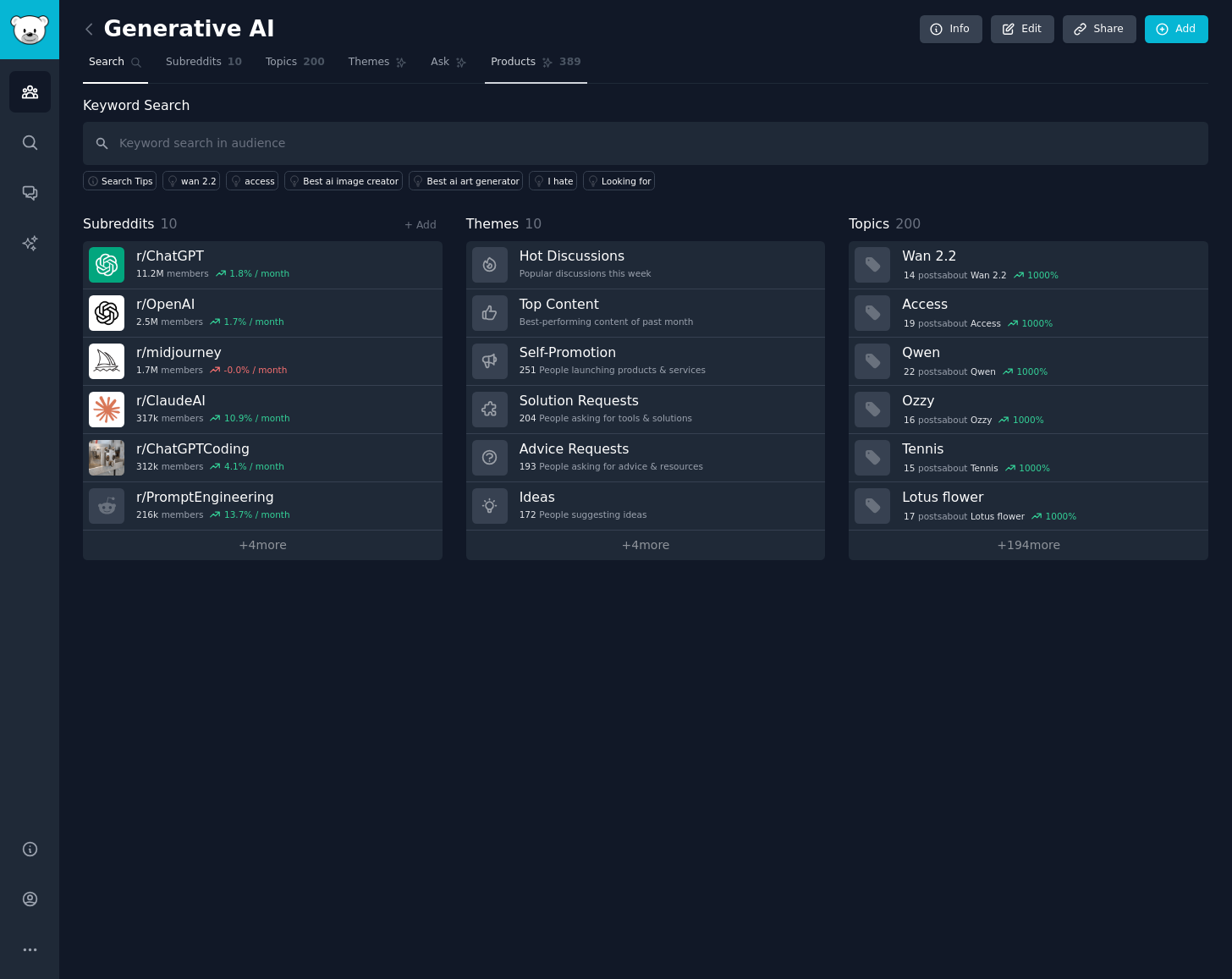
click at [500, 68] on span "Products" at bounding box center [513, 62] width 45 height 15
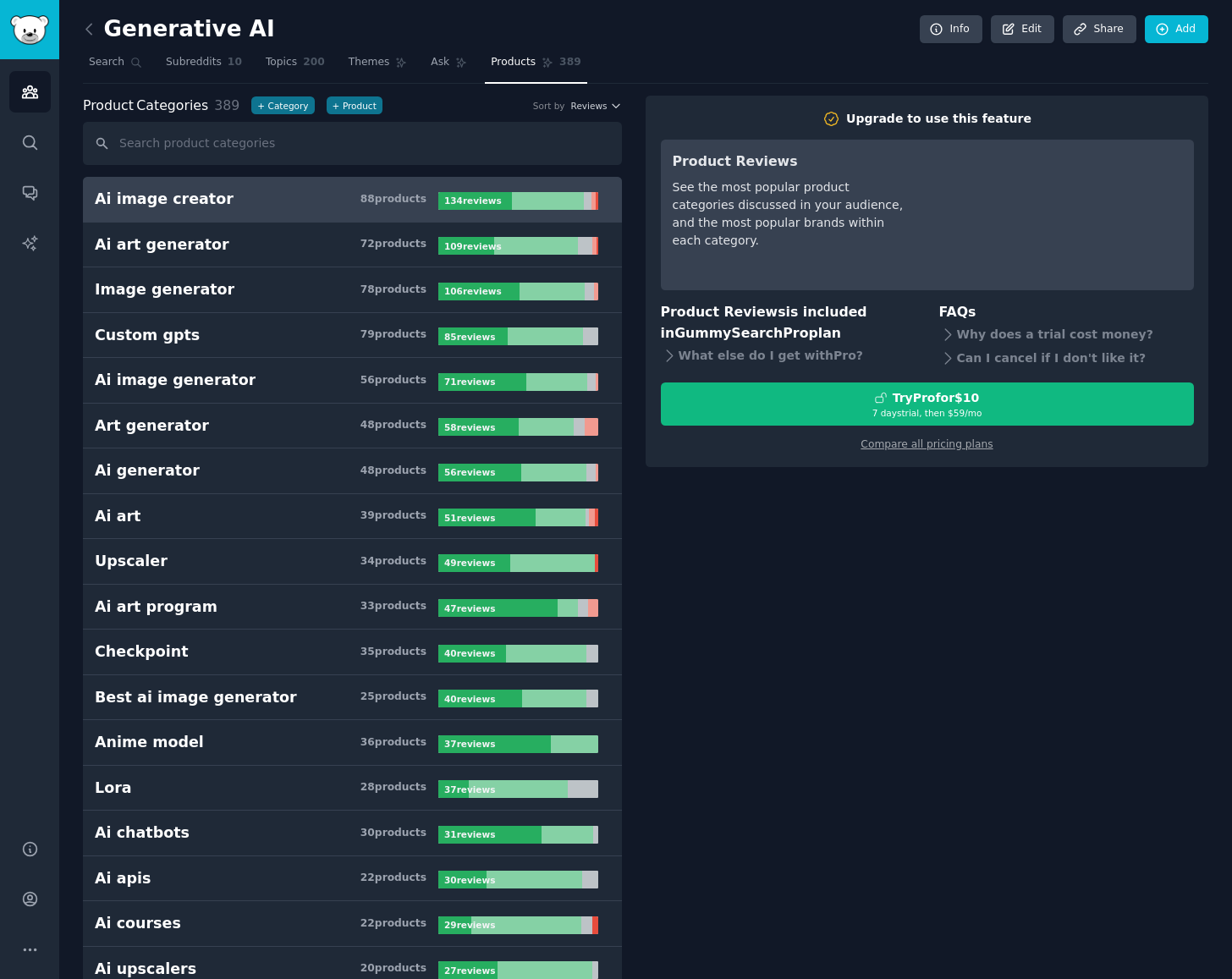
click at [375, 21] on div "Generative AI Info Edit Share Add" at bounding box center [645, 32] width 1125 height 35
click at [431, 69] on span "Ask" at bounding box center [440, 62] width 19 height 15
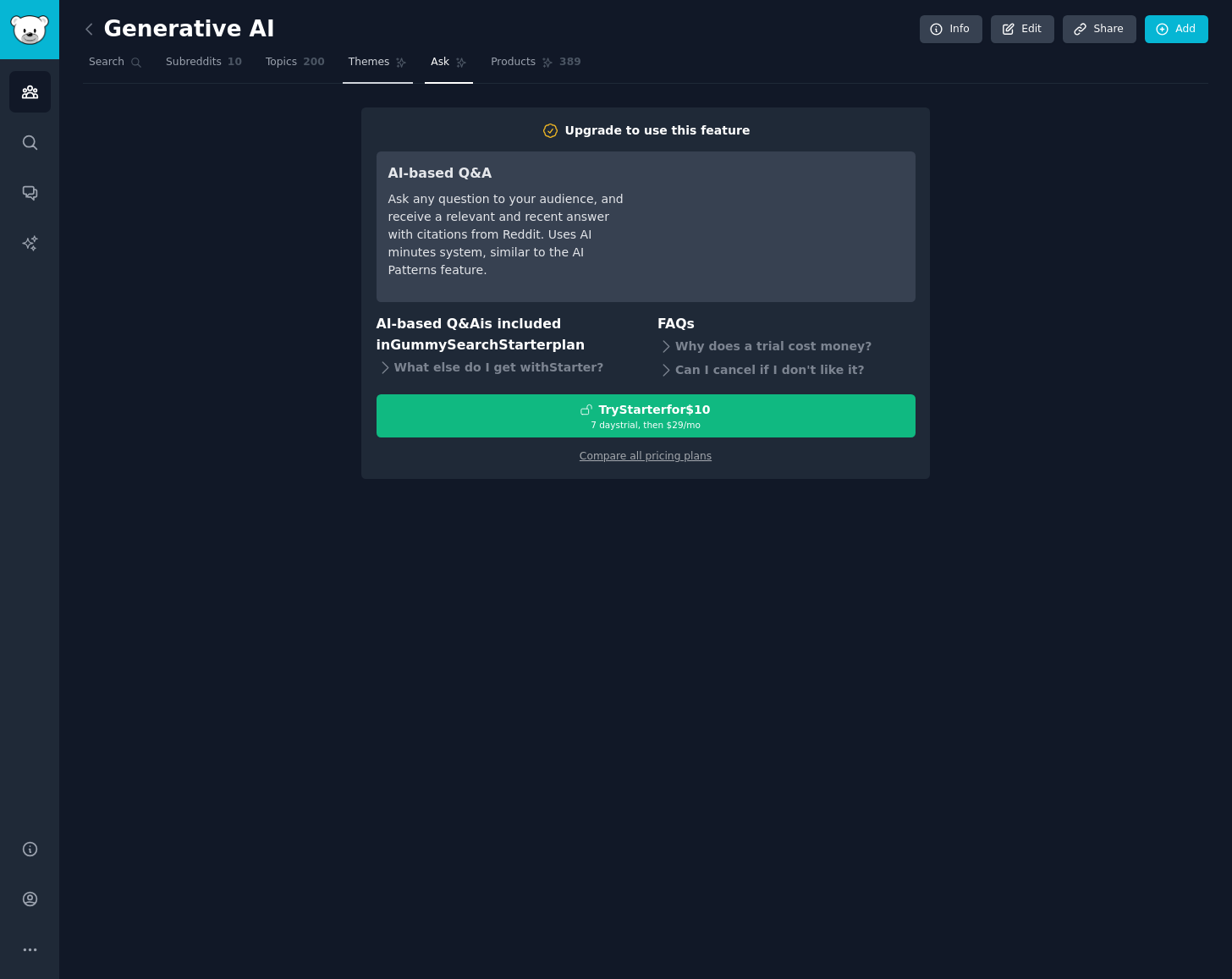
click at [367, 70] on link "Themes" at bounding box center [378, 66] width 71 height 35
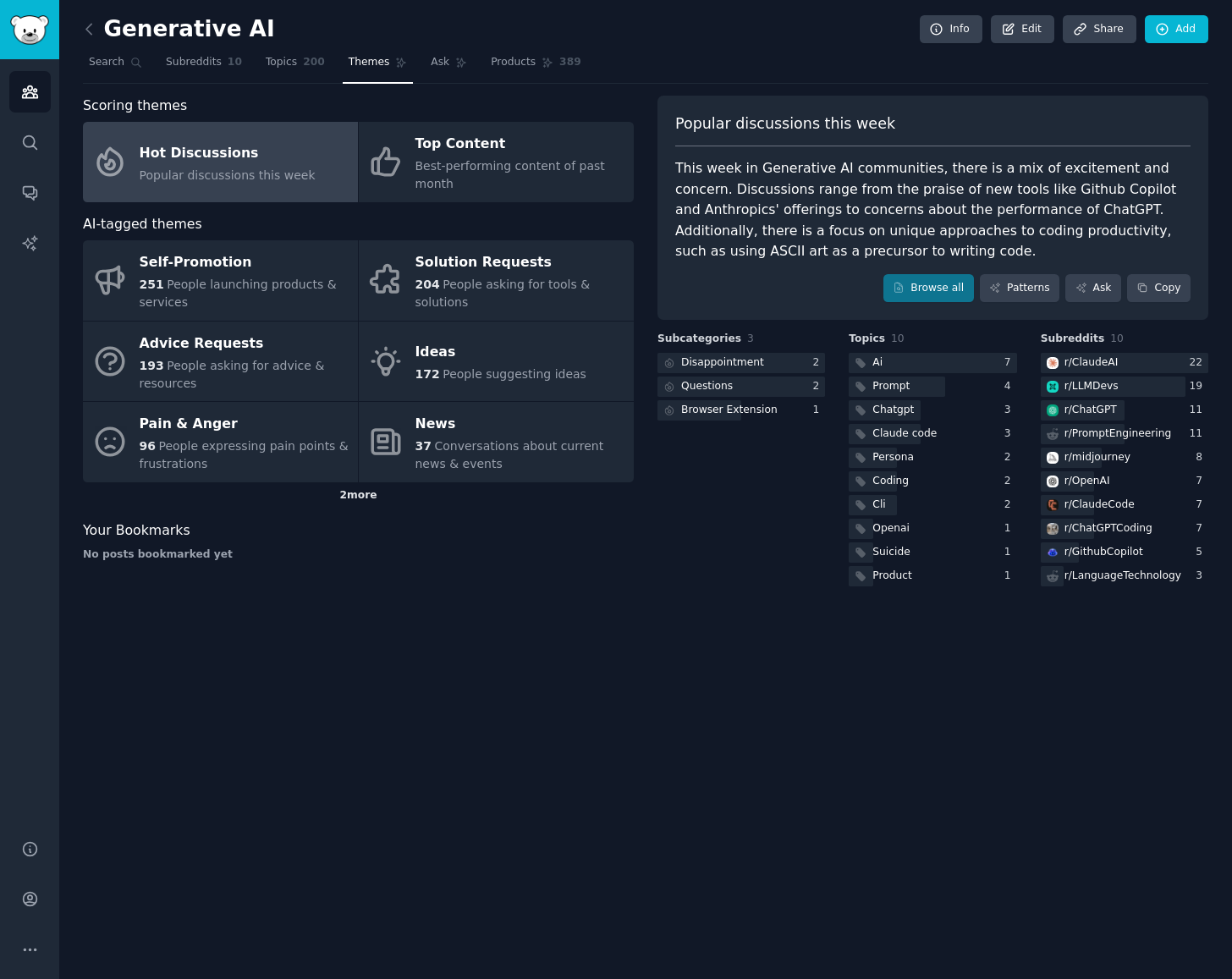
click at [369, 482] on div "2 more" at bounding box center [358, 495] width 551 height 27
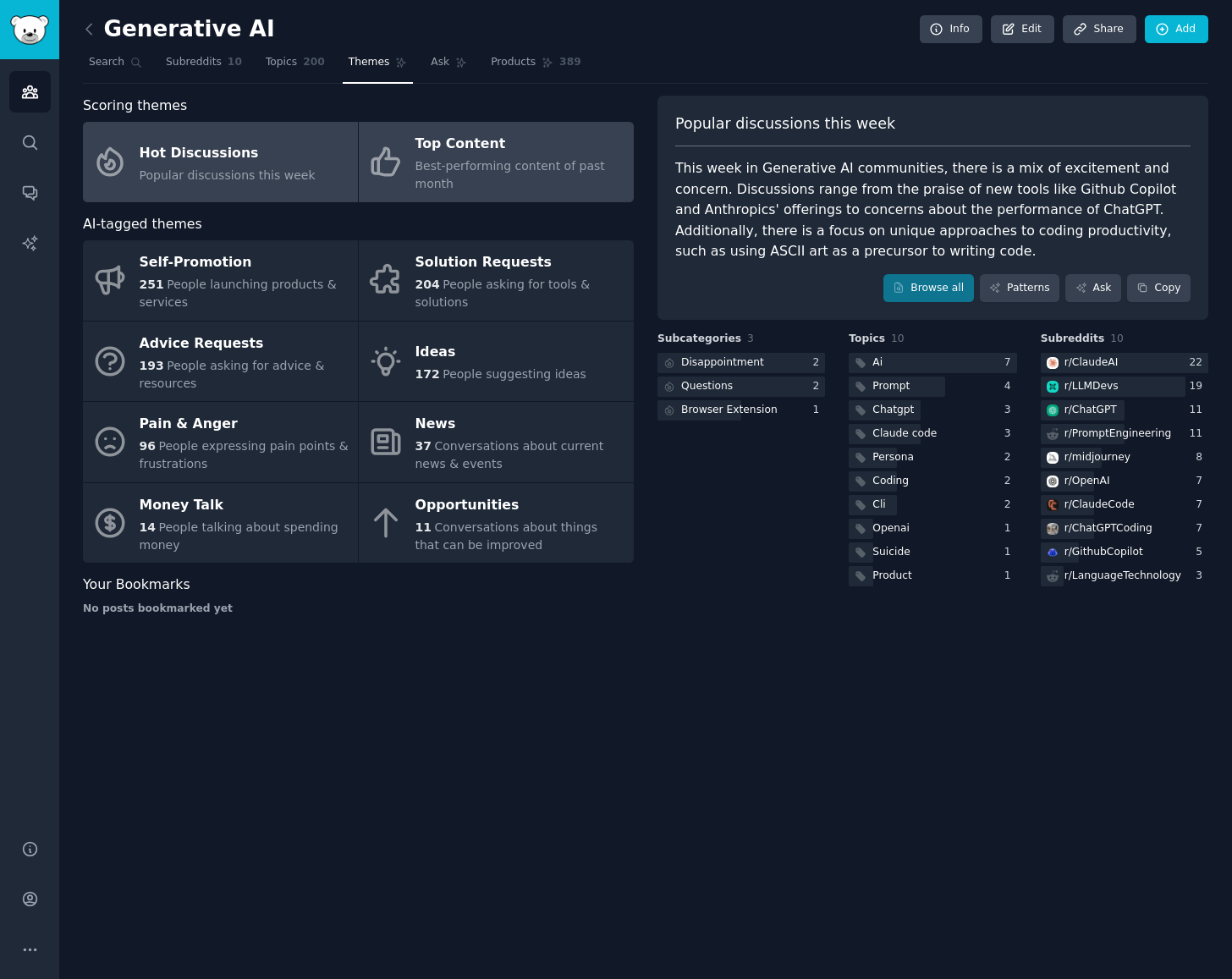
click at [469, 141] on div "Top Content" at bounding box center [520, 144] width 209 height 27
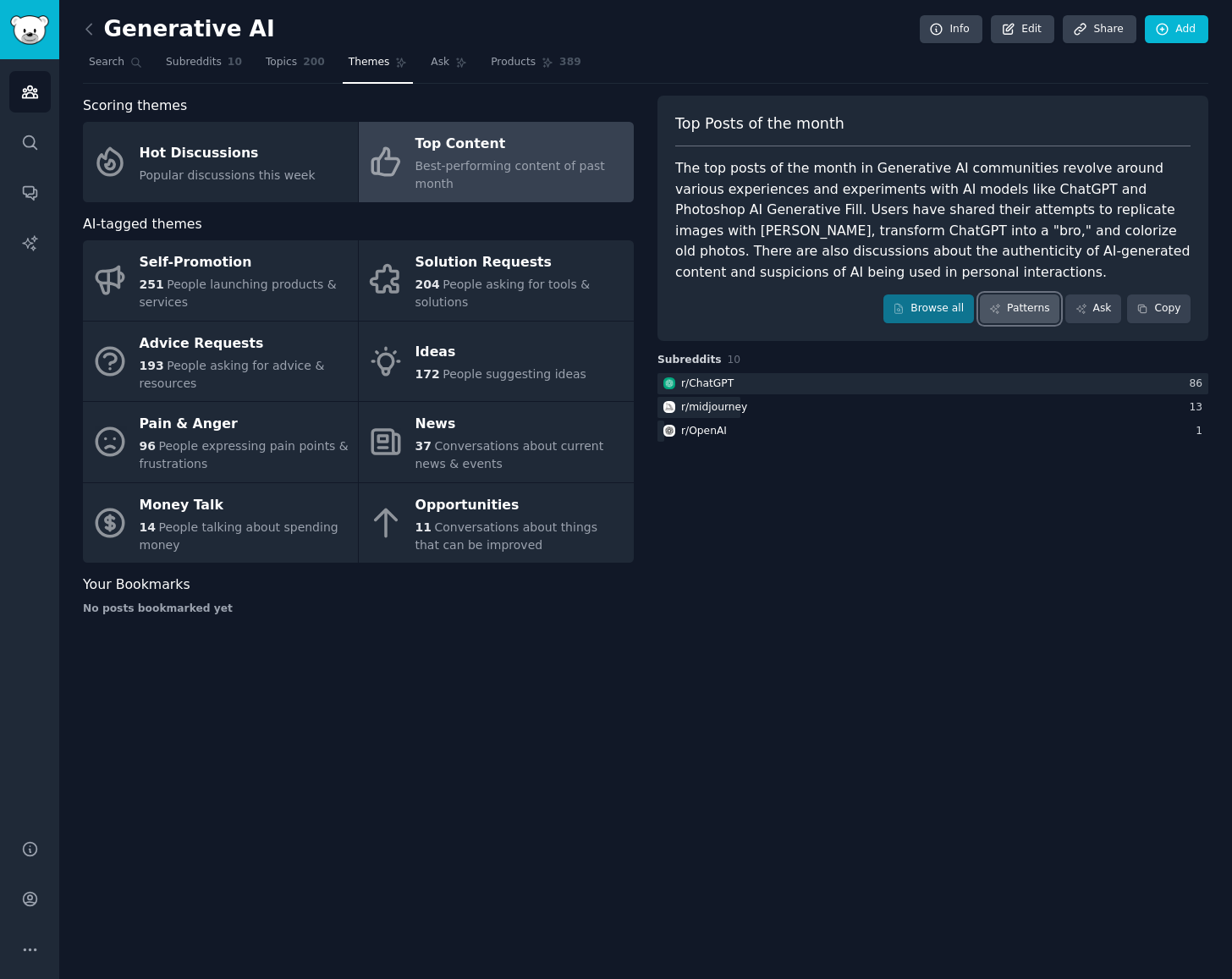
click at [1030, 309] on link "Patterns" at bounding box center [1020, 308] width 80 height 29
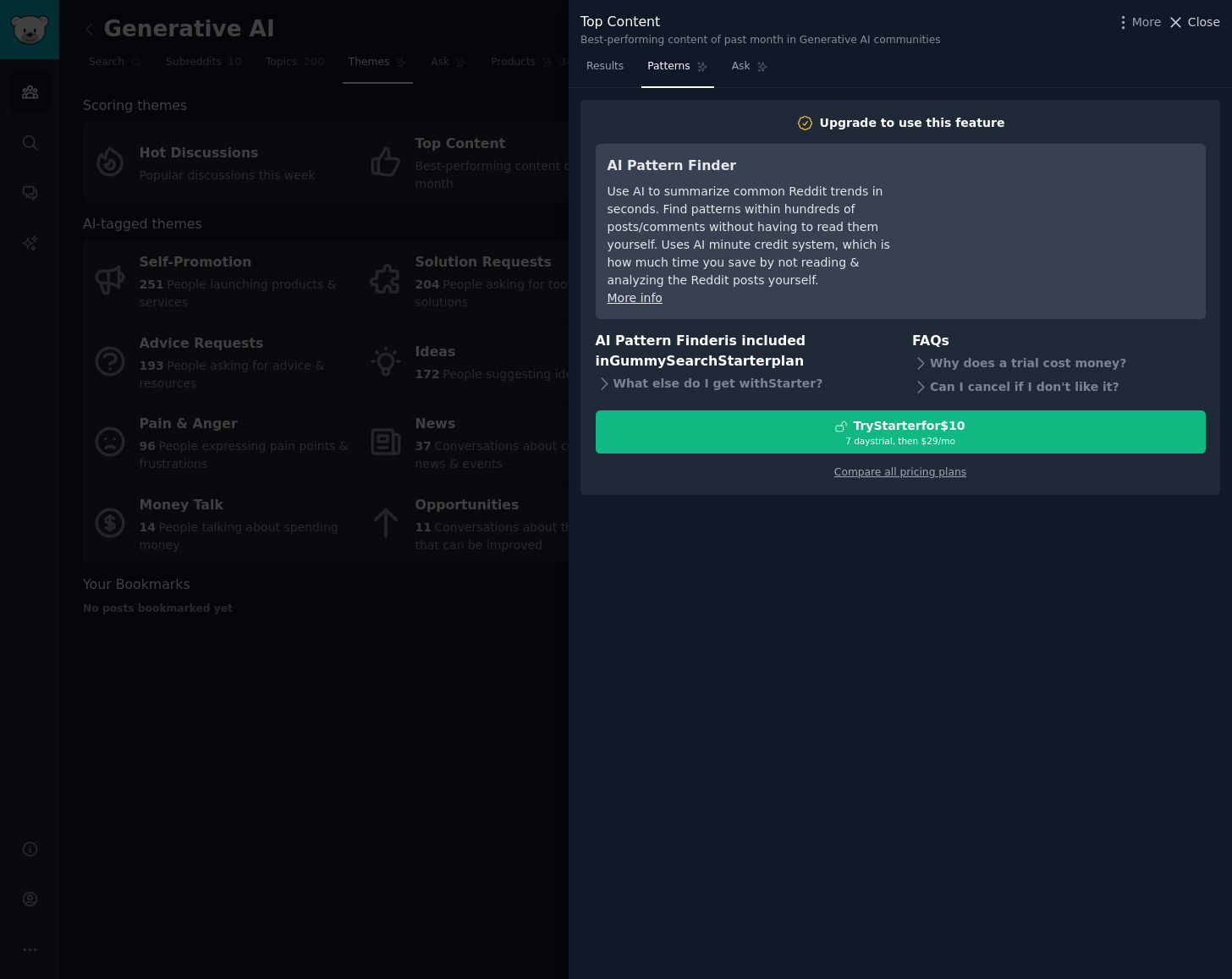
click at [1206, 16] on span "Close" at bounding box center [1204, 23] width 32 height 18
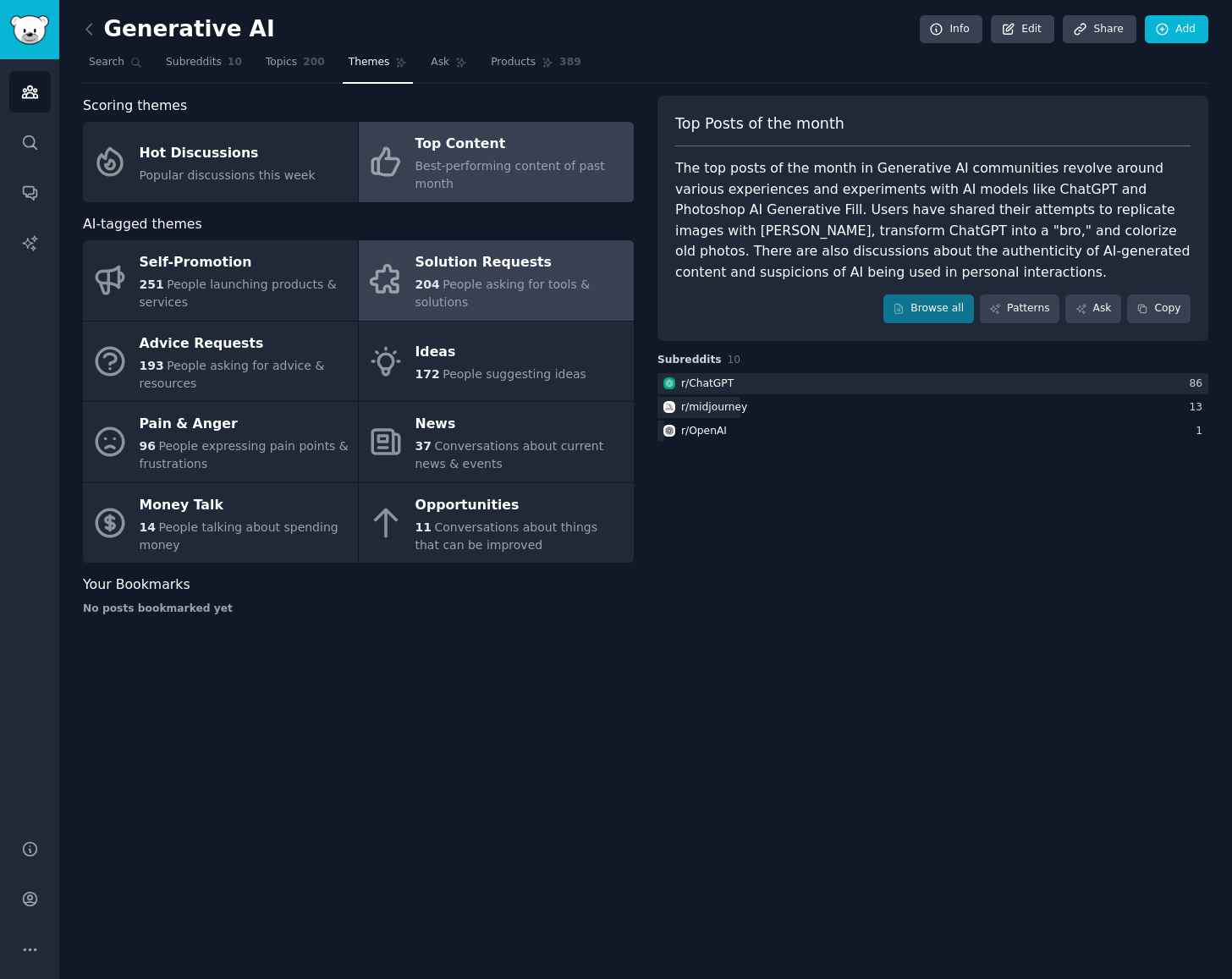
click at [423, 259] on div "Solution Requests" at bounding box center [520, 262] width 209 height 27
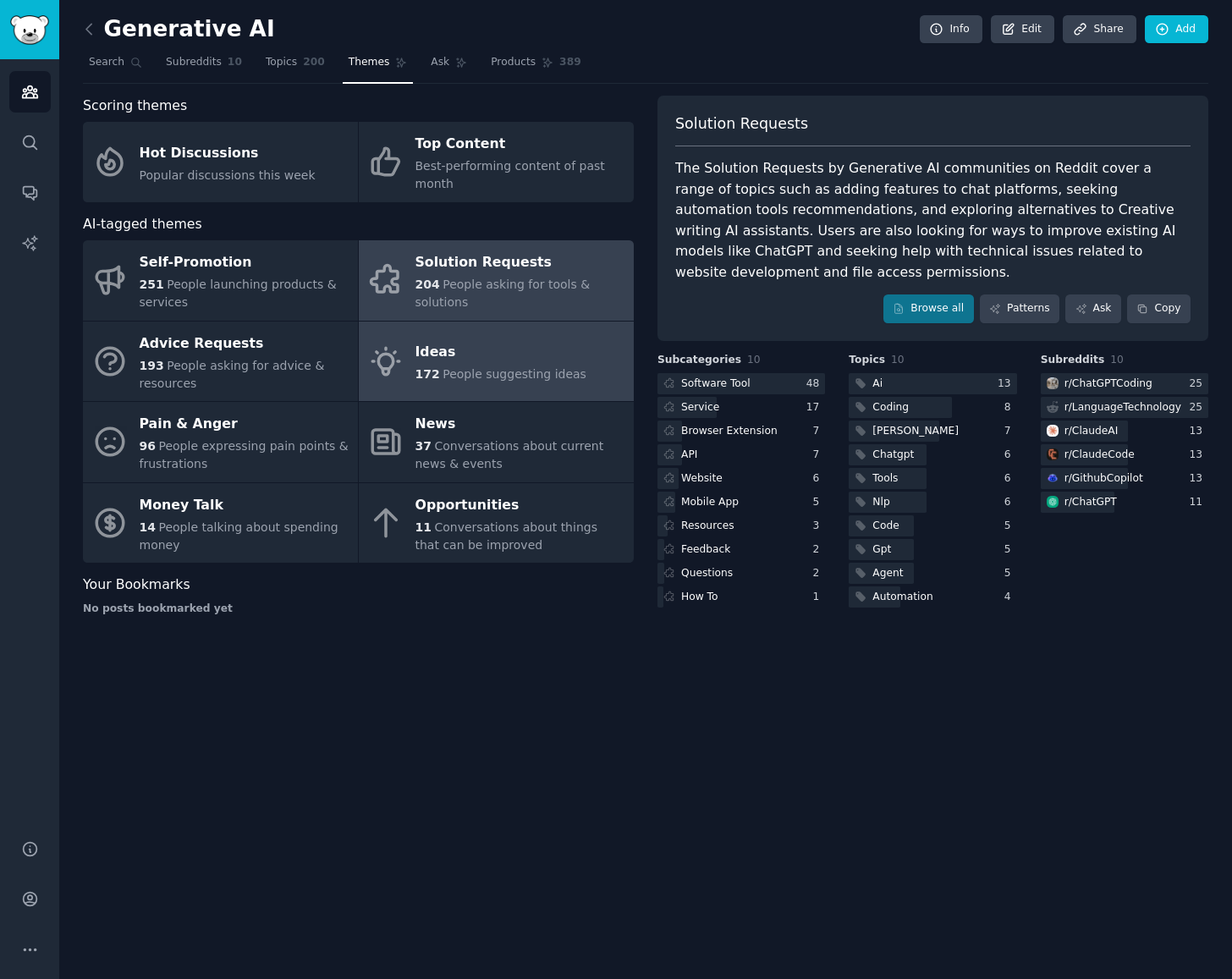
click at [507, 367] on span "People suggesting ideas" at bounding box center [515, 374] width 144 height 14
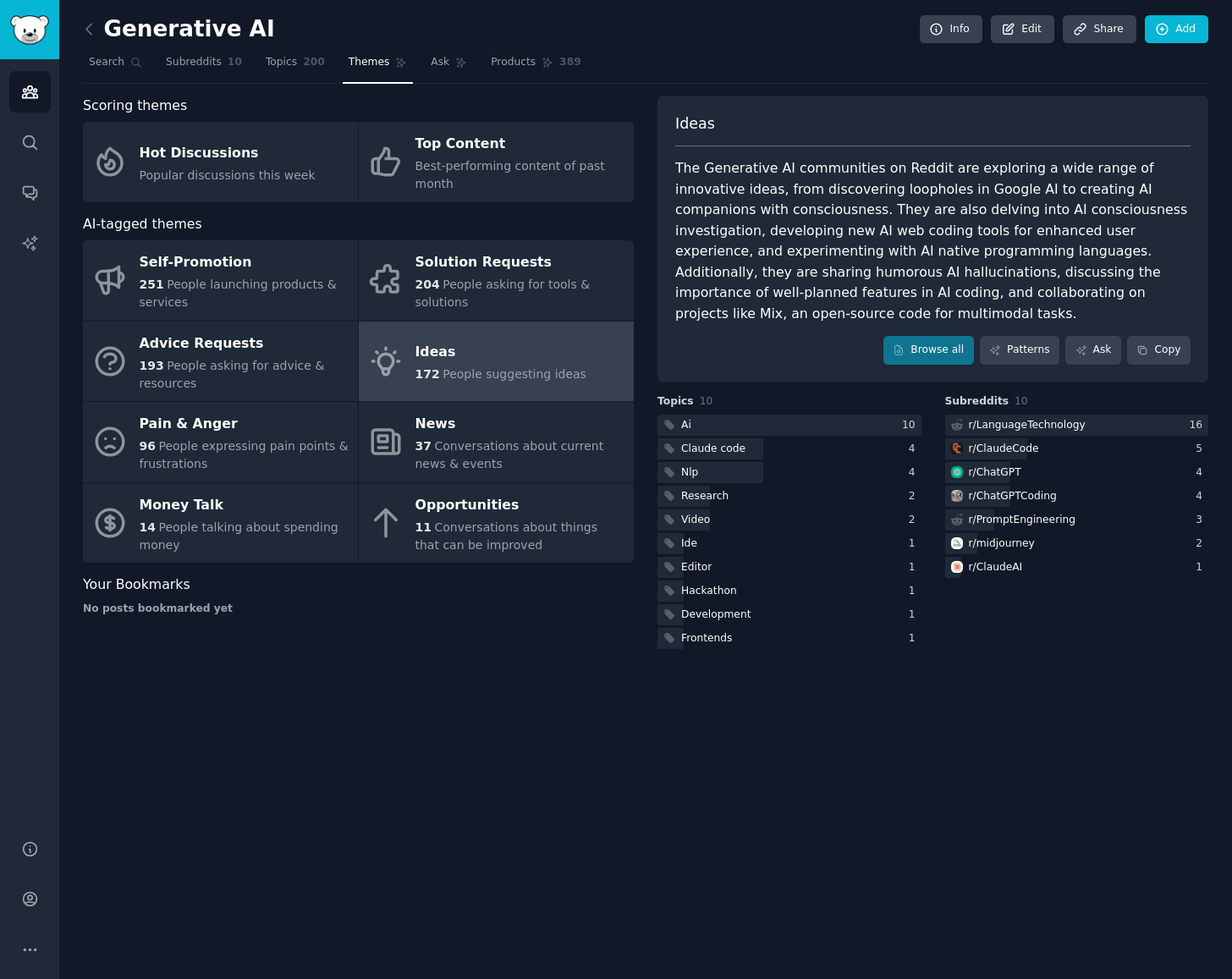
drag, startPoint x: 749, startPoint y: 869, endPoint x: 935, endPoint y: 622, distance: 309.2
click at [763, 851] on div "Generative AI Info Edit Share Add Search Subreddits 10 Topics 200 Themes Ask Pr…" at bounding box center [645, 489] width 1173 height 979
